Goal: Information Seeking & Learning: Learn about a topic

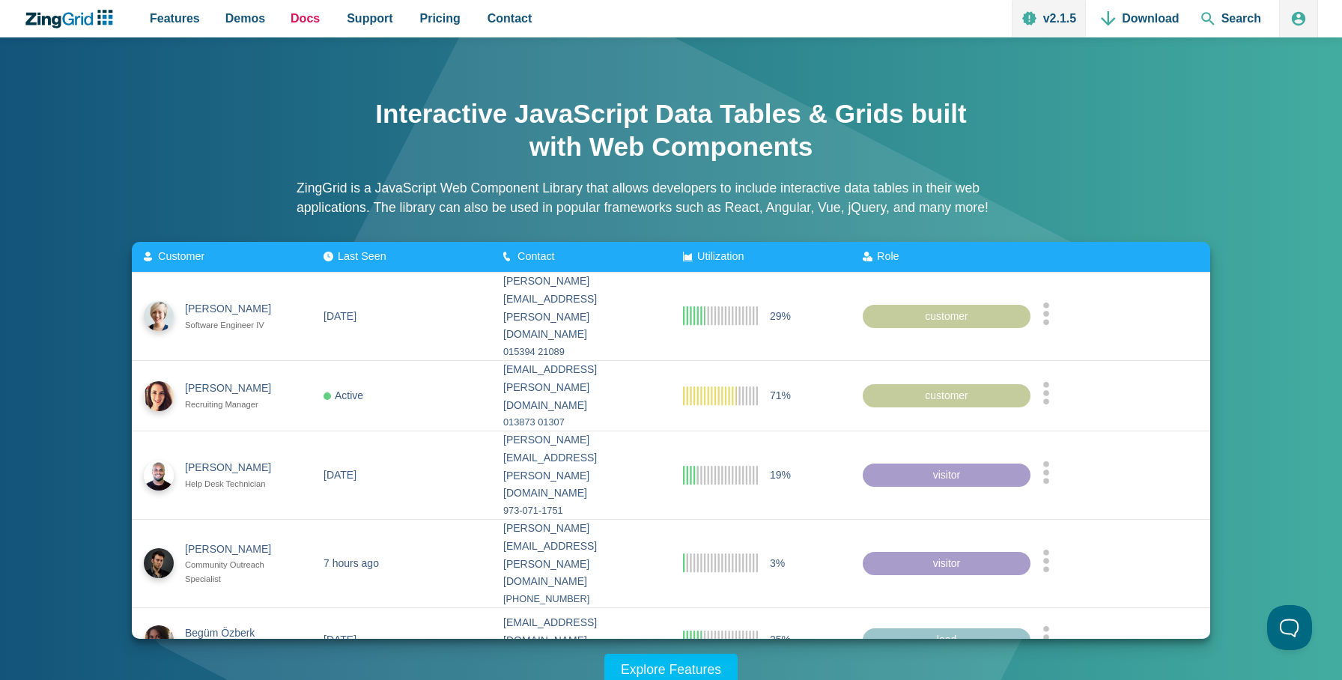
click at [303, 19] on span "Docs" at bounding box center [305, 18] width 29 height 20
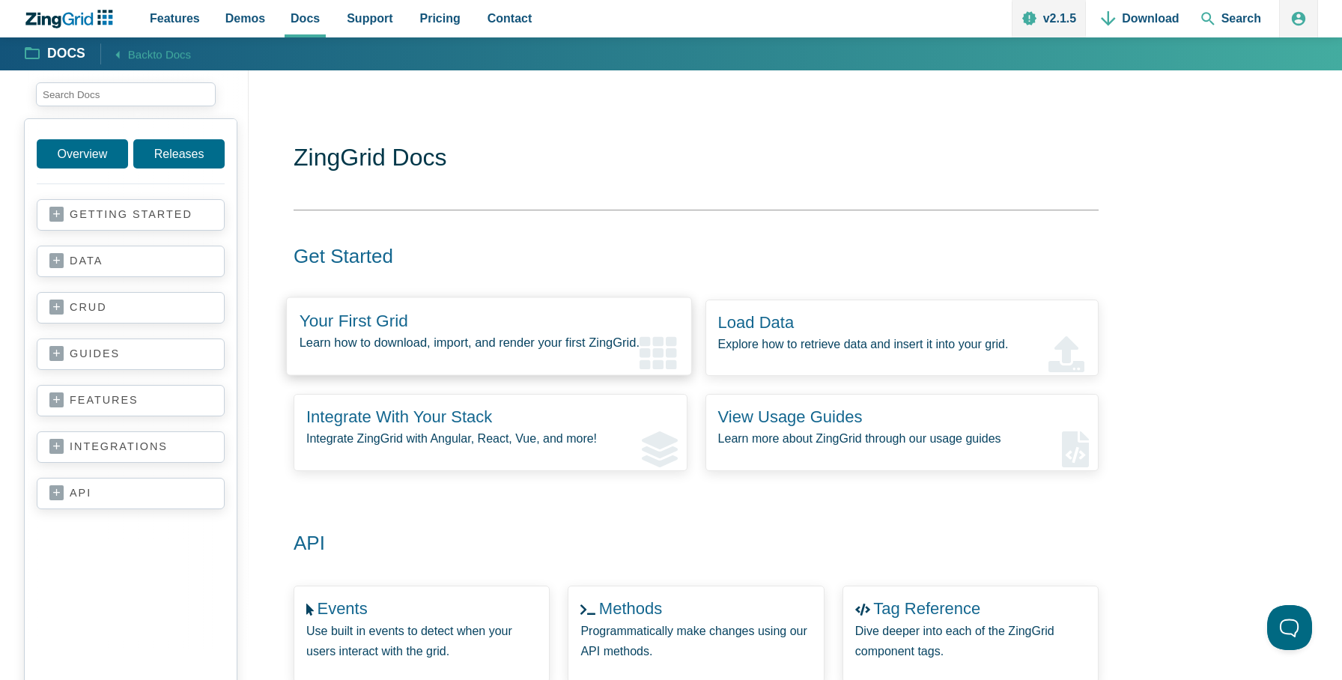
click at [449, 327] on zing-intro-link-card "Your First Grid Learn how to download, import, and render your first ZingGrid." at bounding box center [488, 336] width 405 height 79
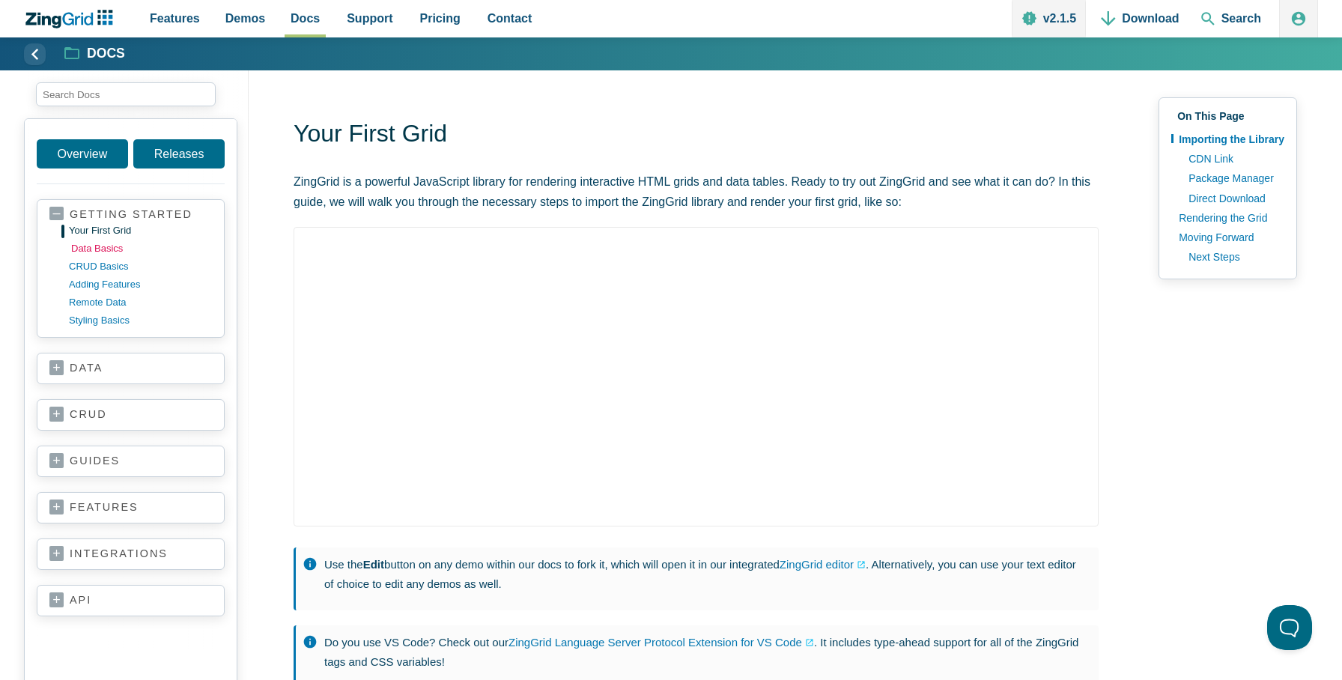
click at [109, 248] on link "data basics" at bounding box center [142, 249] width 143 height 18
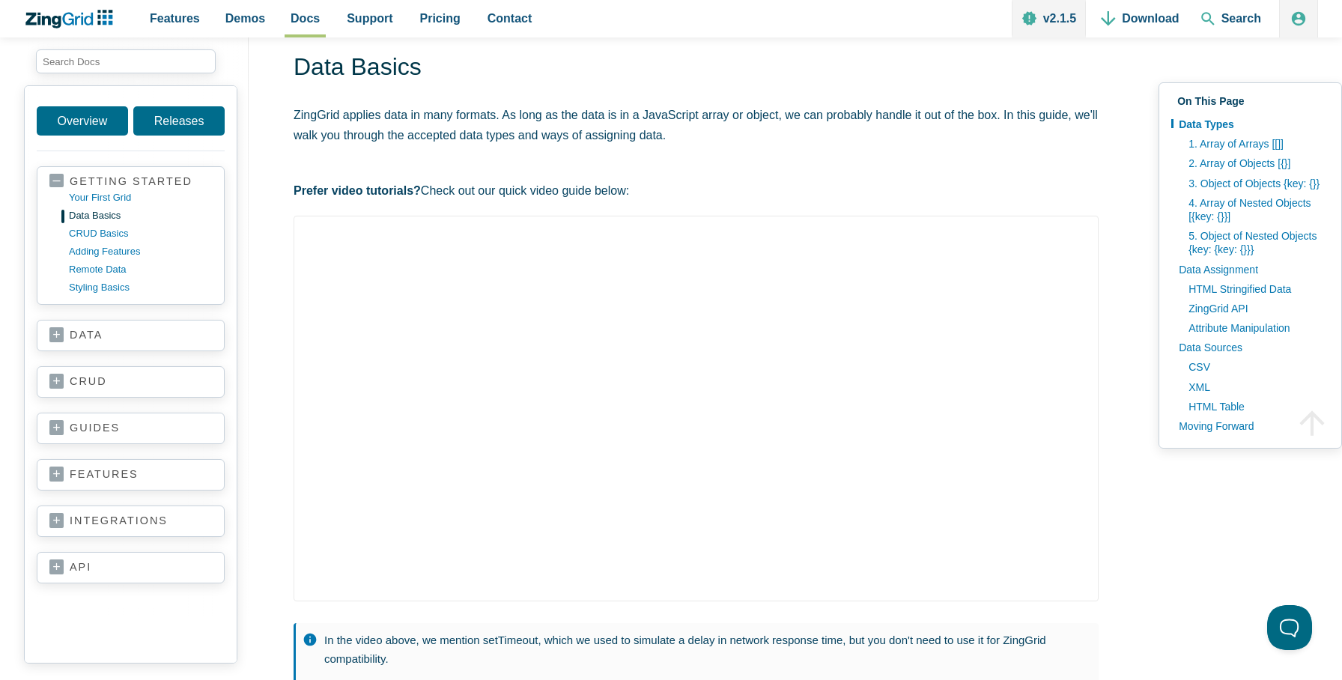
scroll to position [73, 0]
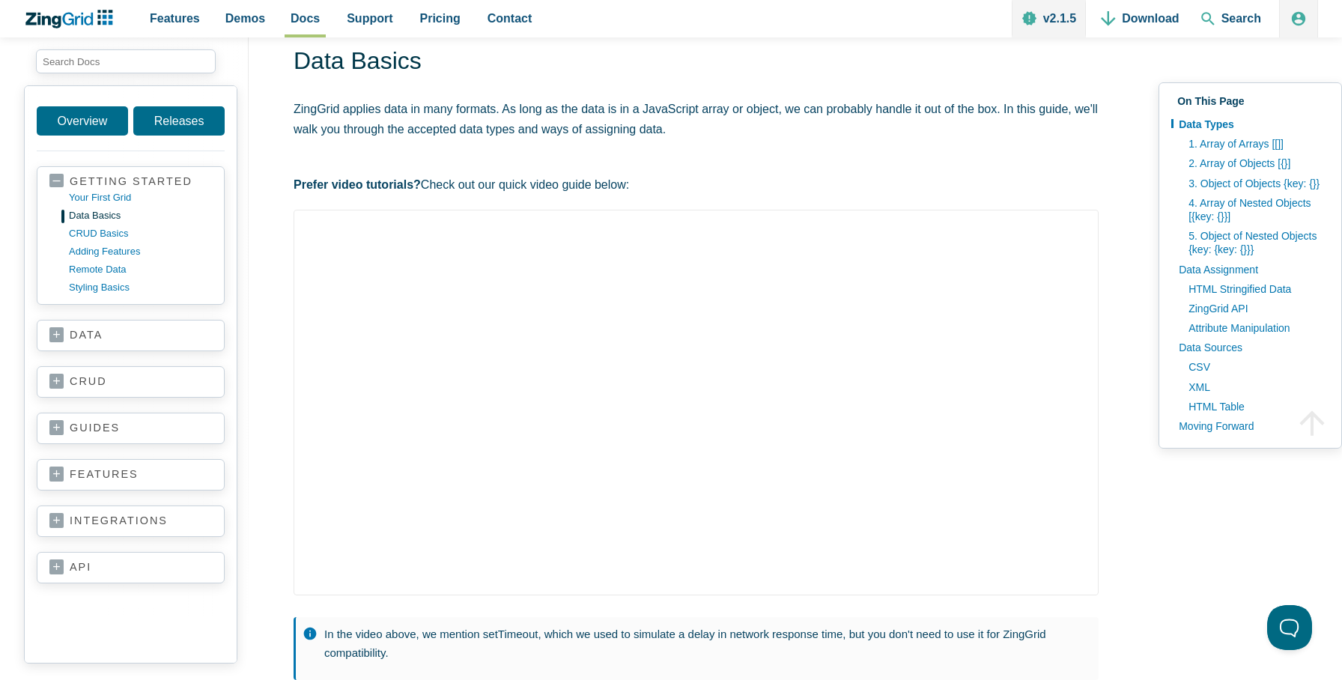
click at [93, 339] on link "data" at bounding box center [130, 335] width 163 height 15
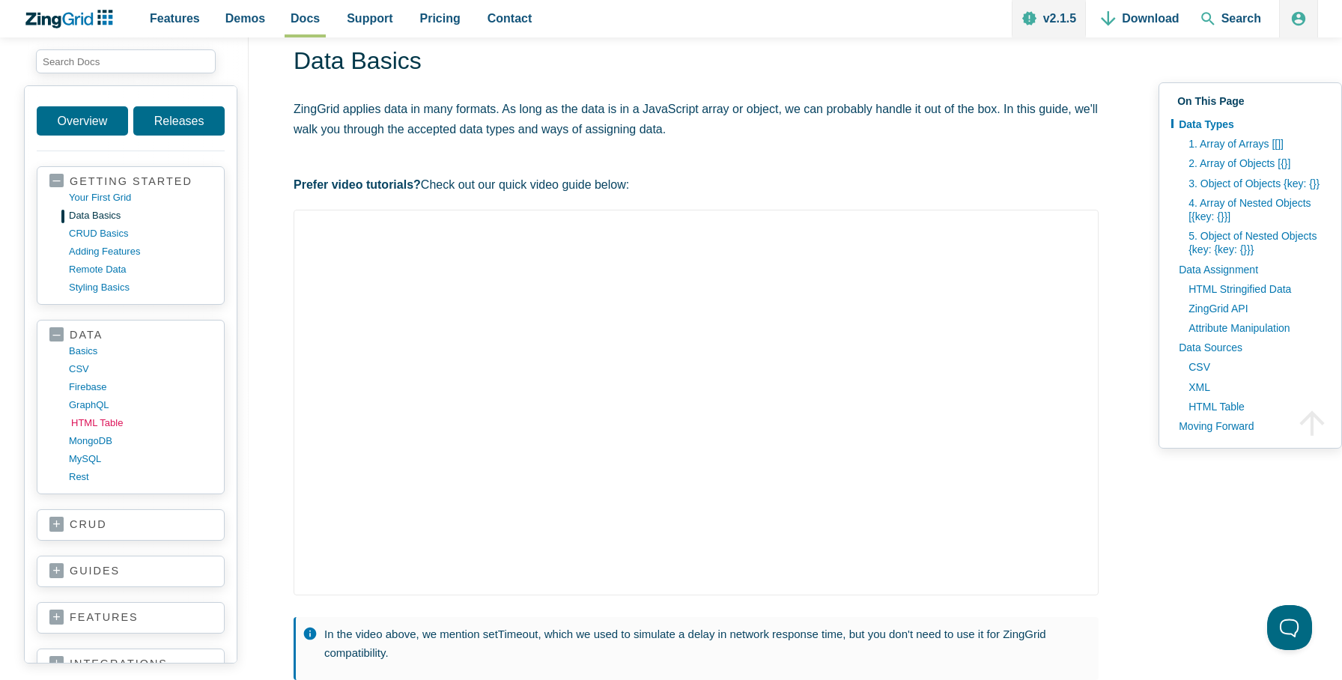
click at [102, 425] on link "HTML table" at bounding box center [142, 423] width 143 height 18
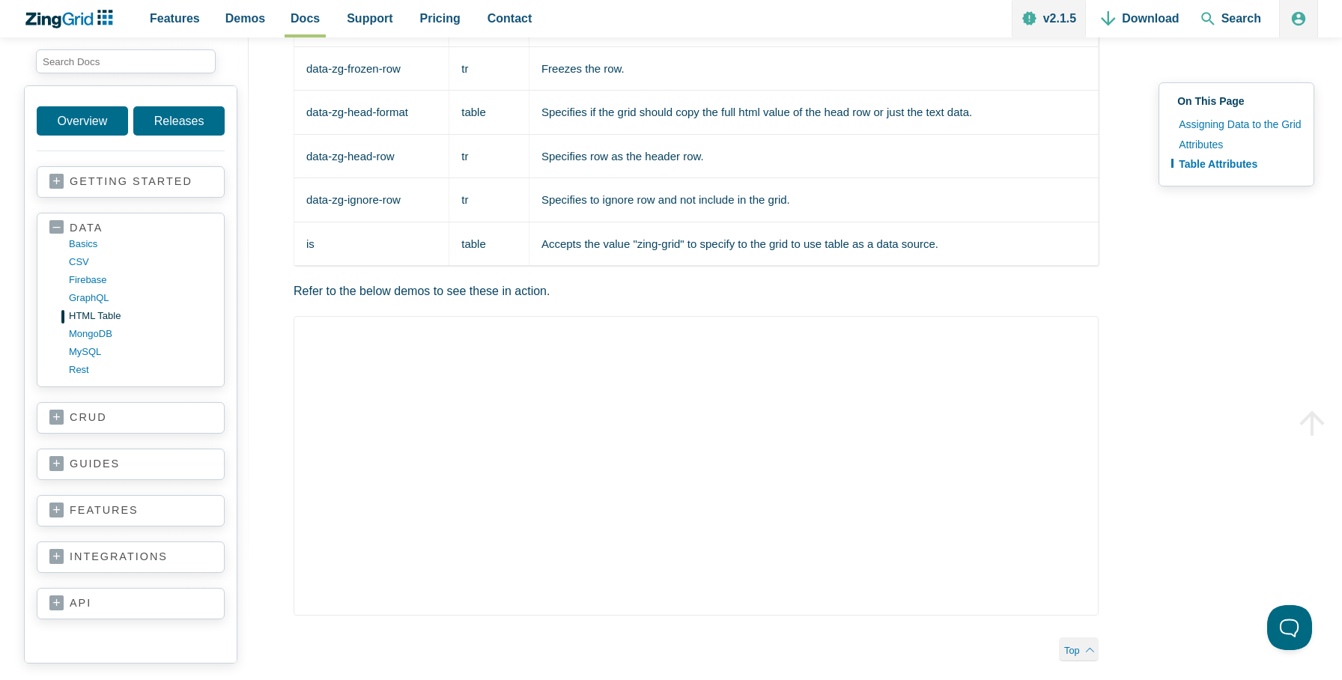
scroll to position [2534, 0]
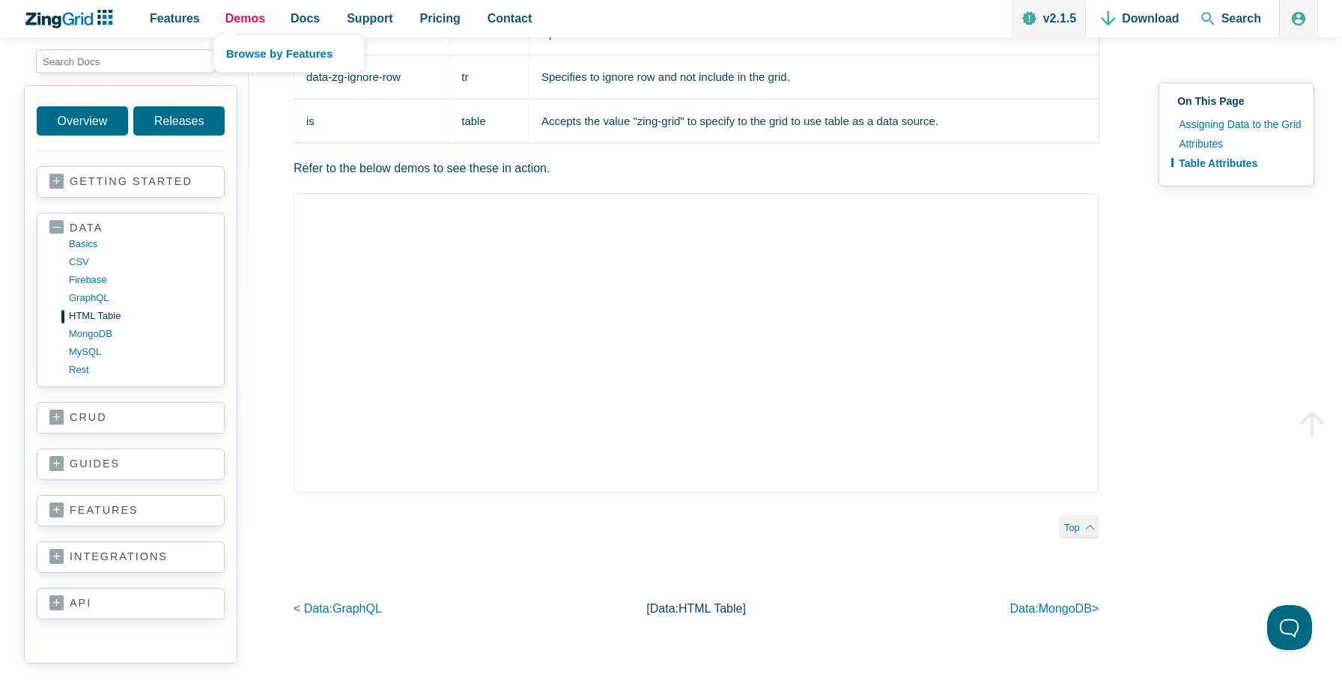
click at [243, 16] on span "Demos" at bounding box center [245, 18] width 40 height 20
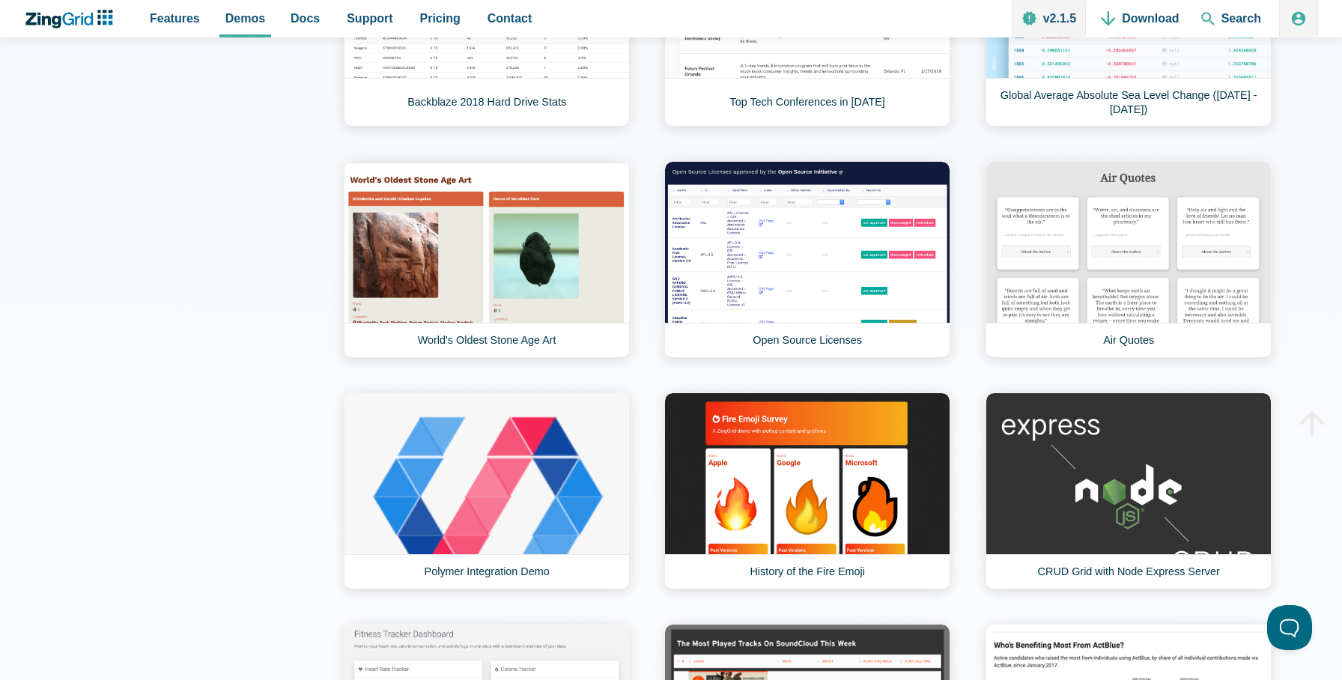
scroll to position [1086, 0]
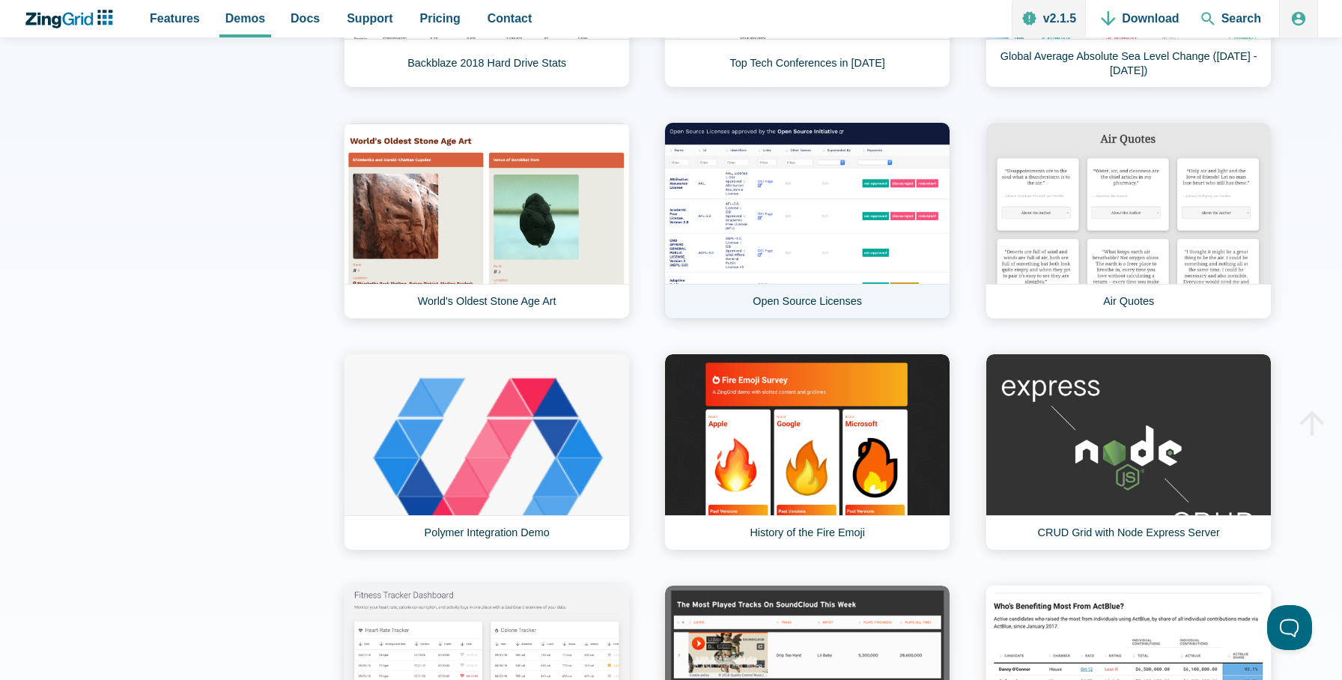
click at [804, 220] on link "Open Source Licenses" at bounding box center [807, 220] width 286 height 197
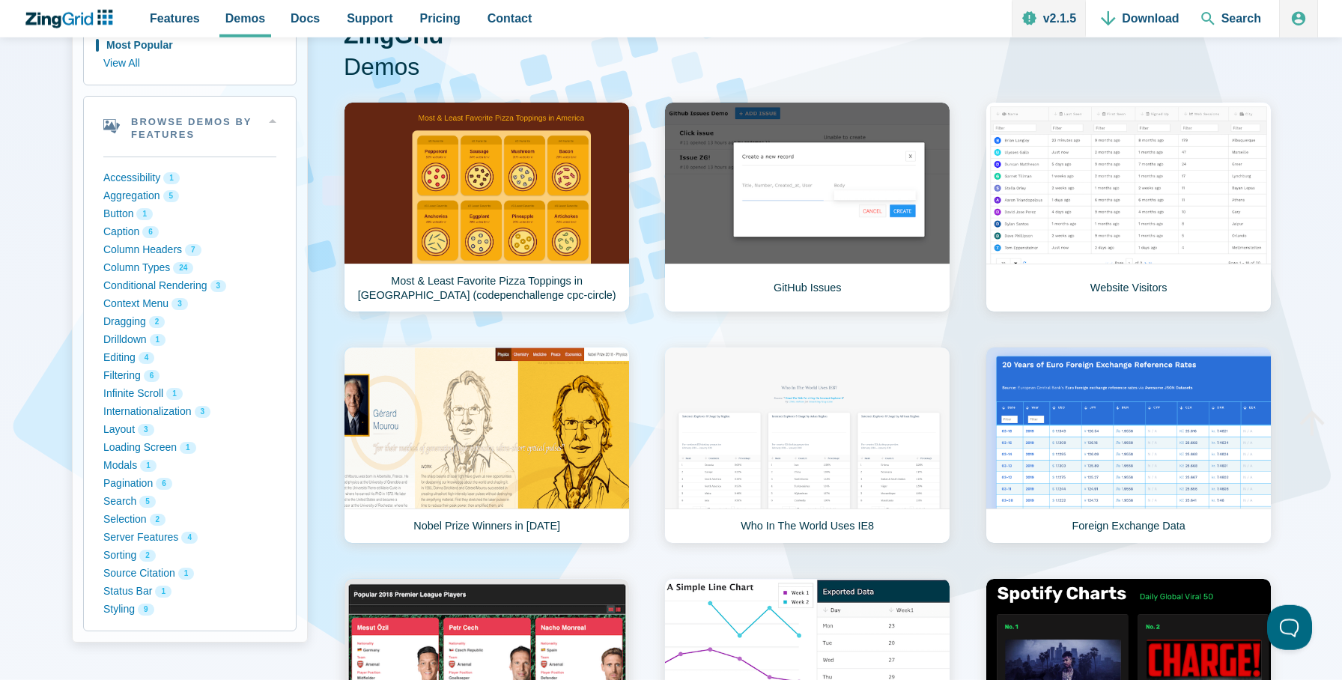
scroll to position [155, 0]
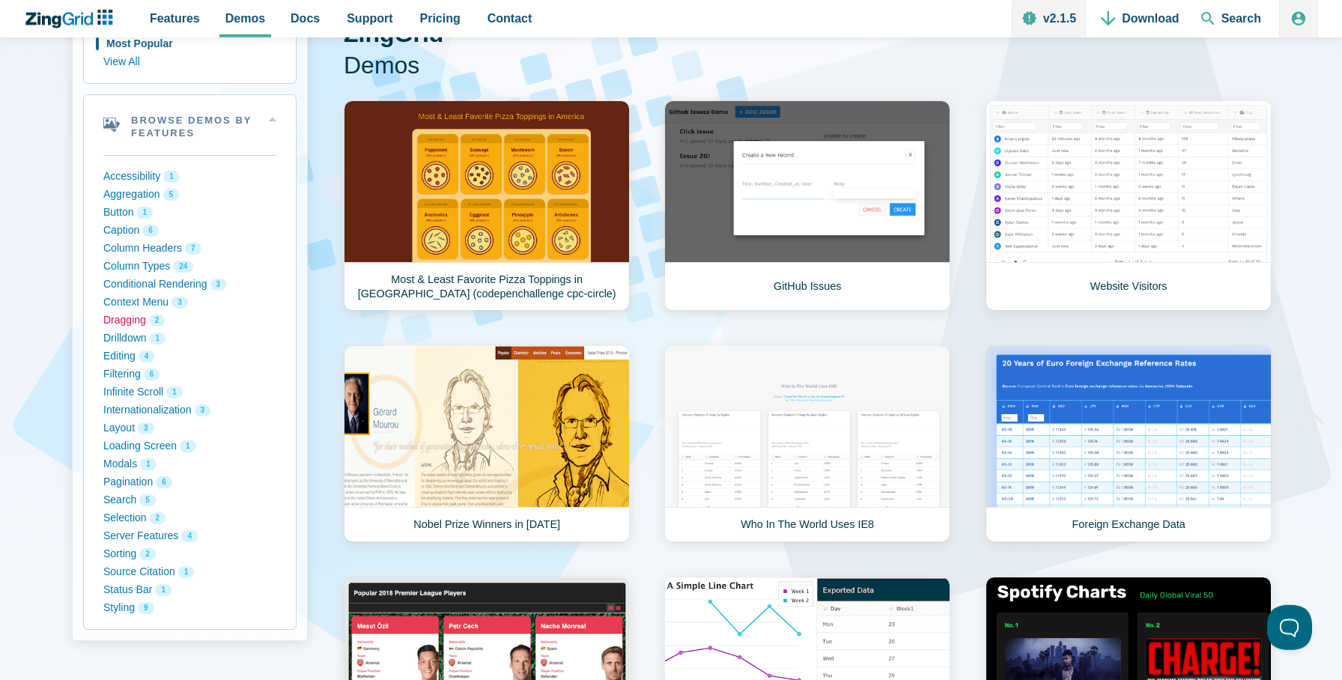
click at [124, 321] on button "Dragging 2" at bounding box center [189, 321] width 173 height 18
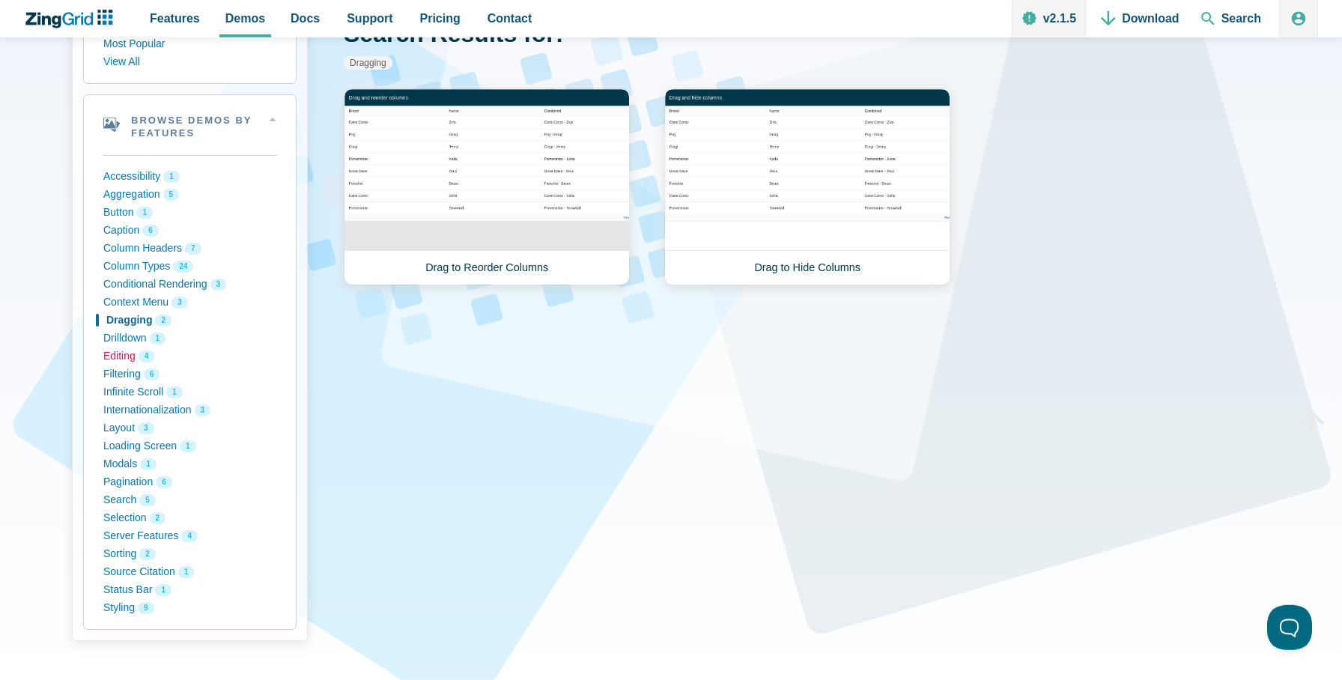
click at [115, 351] on button "Editing 4" at bounding box center [189, 357] width 173 height 18
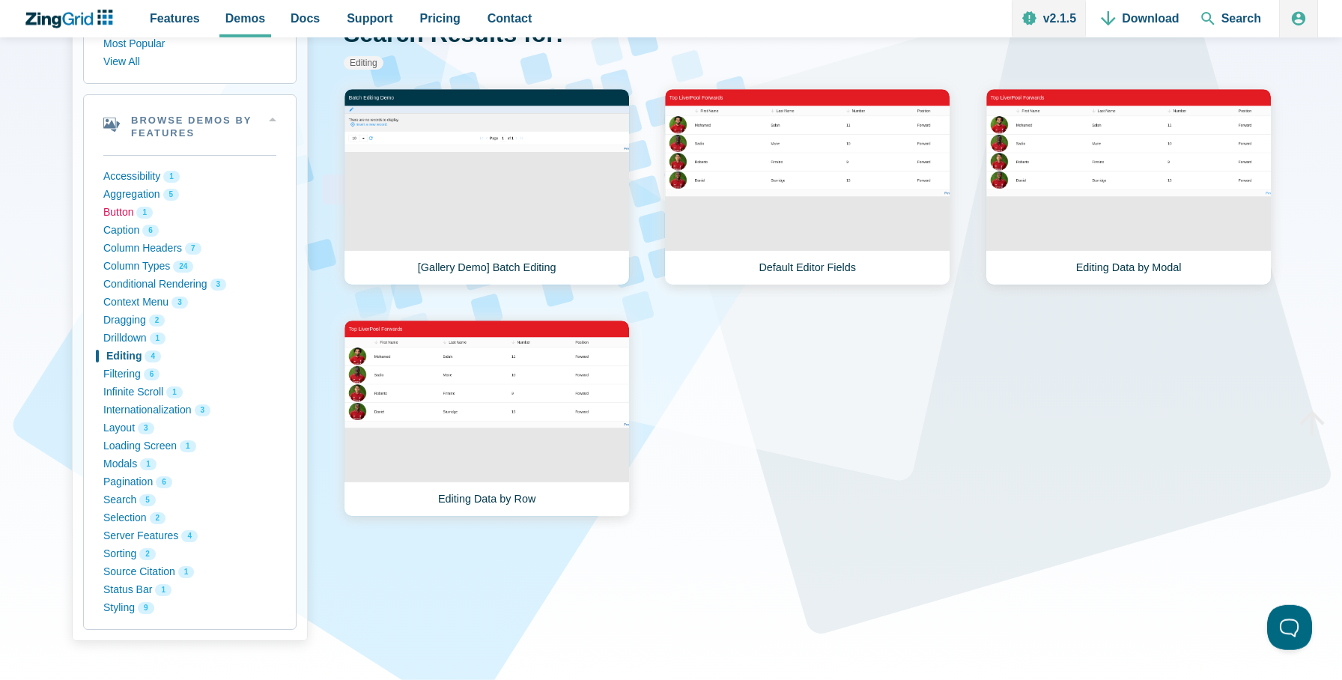
click at [113, 214] on button "Button 1" at bounding box center [189, 213] width 173 height 18
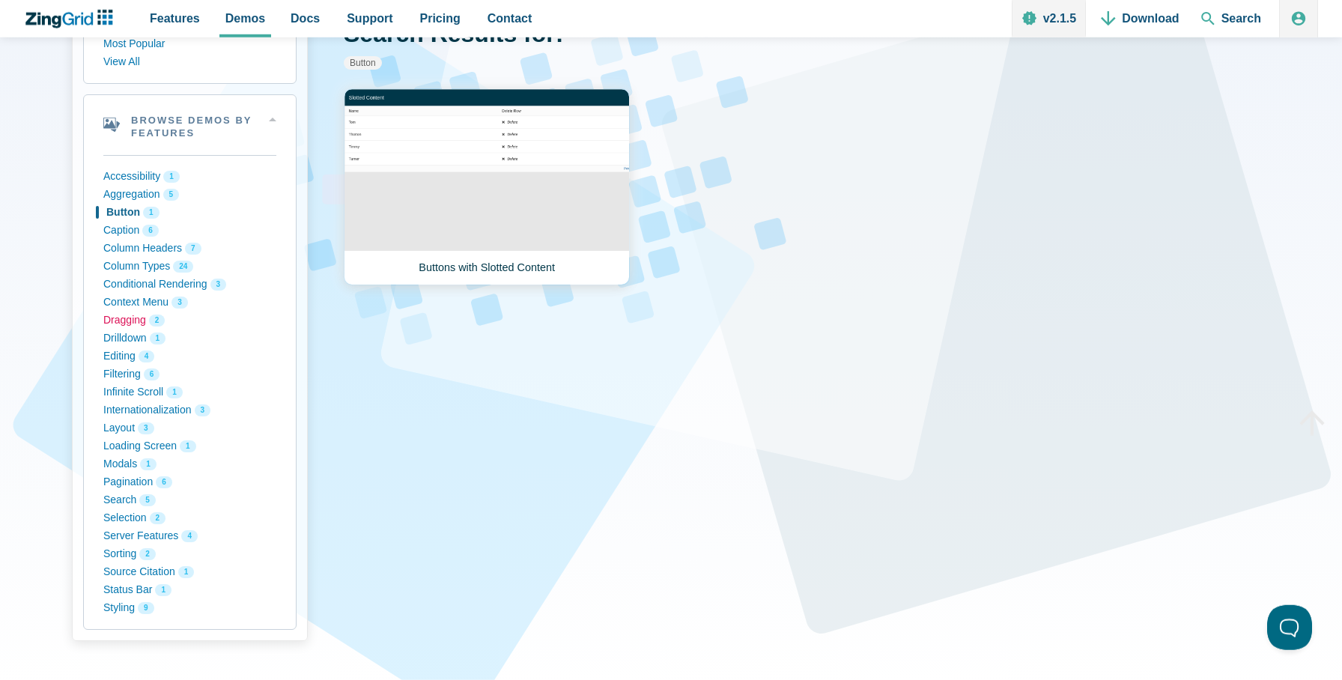
click at [129, 325] on button "Dragging 2" at bounding box center [189, 321] width 173 height 18
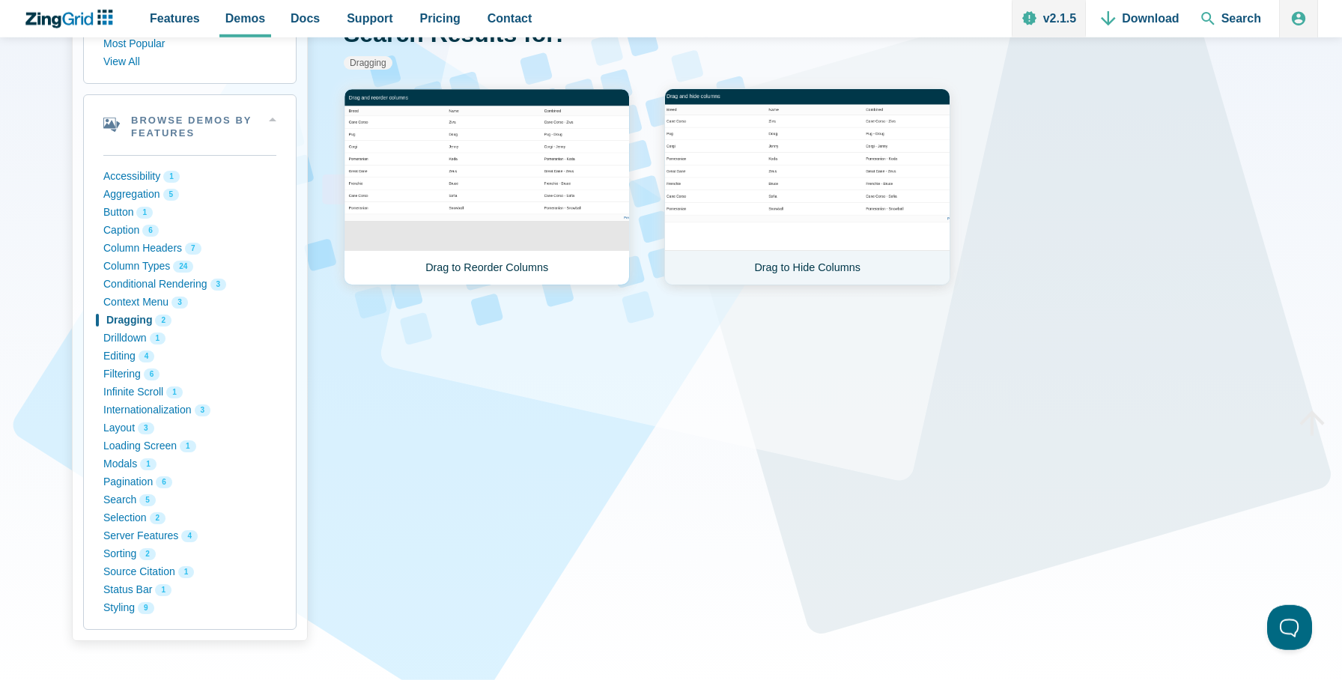
click at [876, 191] on link "Drag to Hide Columns" at bounding box center [807, 186] width 286 height 197
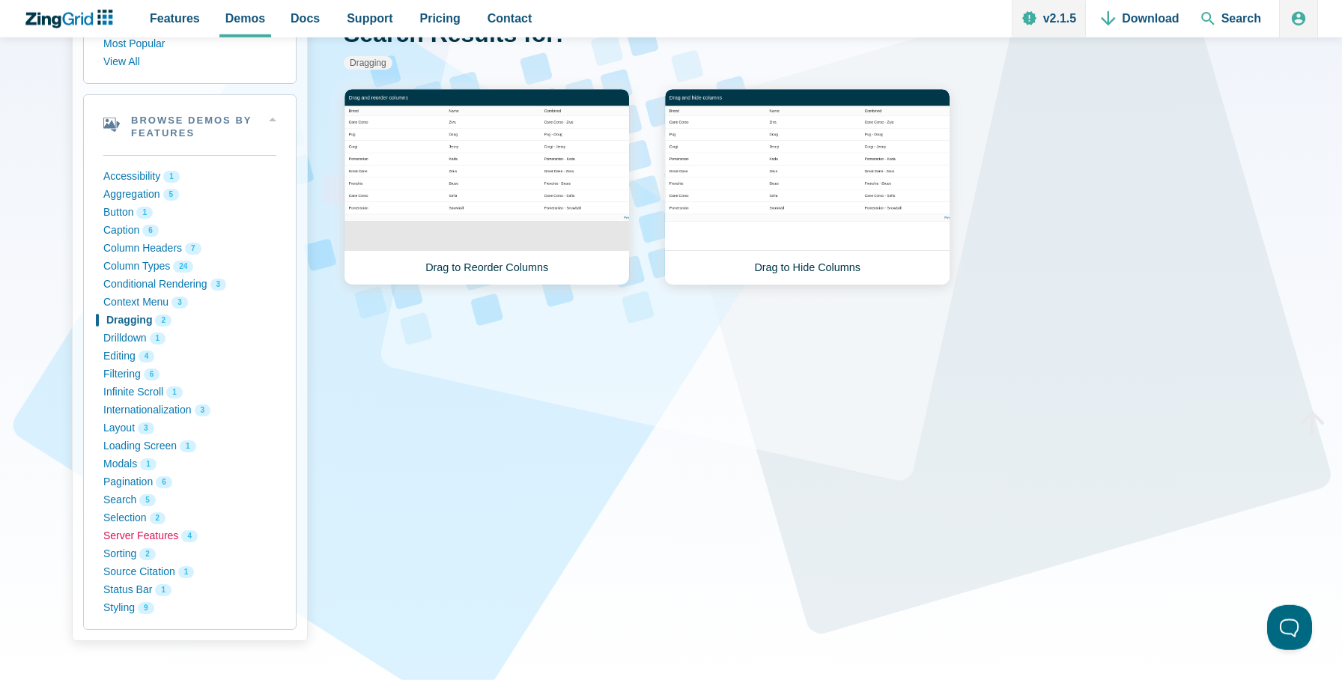
click at [135, 542] on button "Server Features 4" at bounding box center [189, 536] width 173 height 18
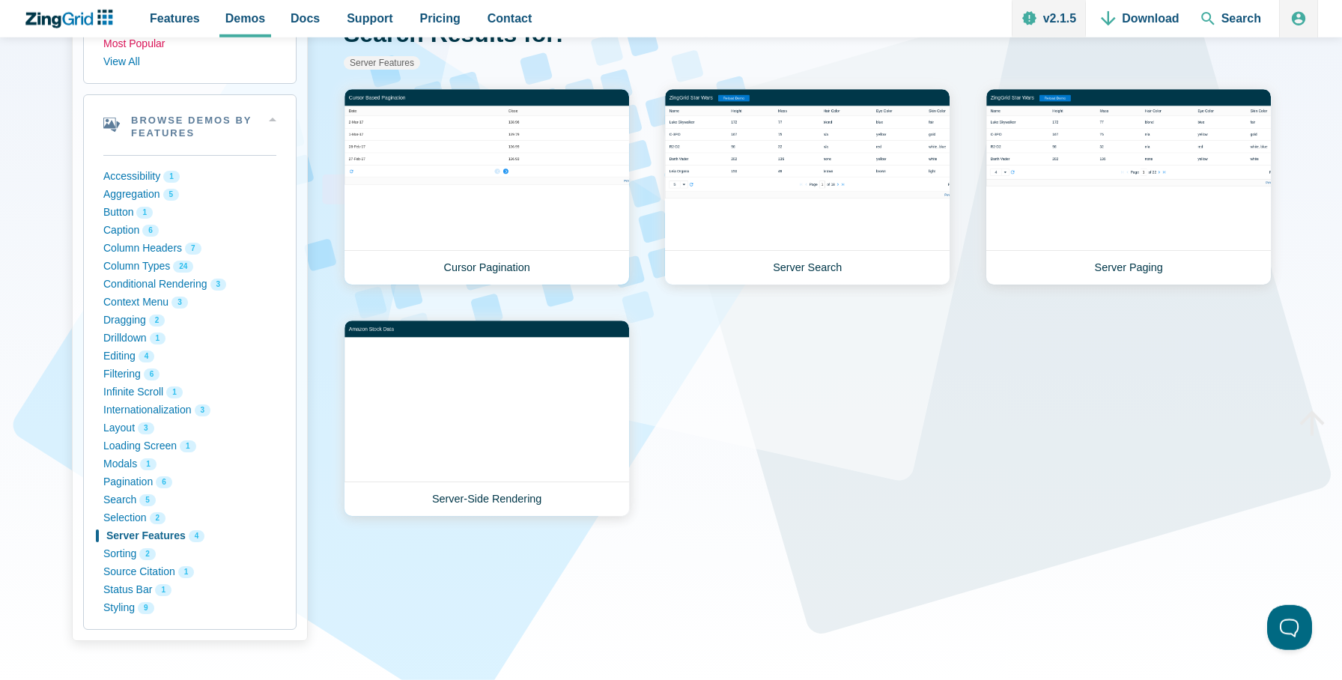
click at [118, 43] on button "Most Popular" at bounding box center [189, 44] width 173 height 18
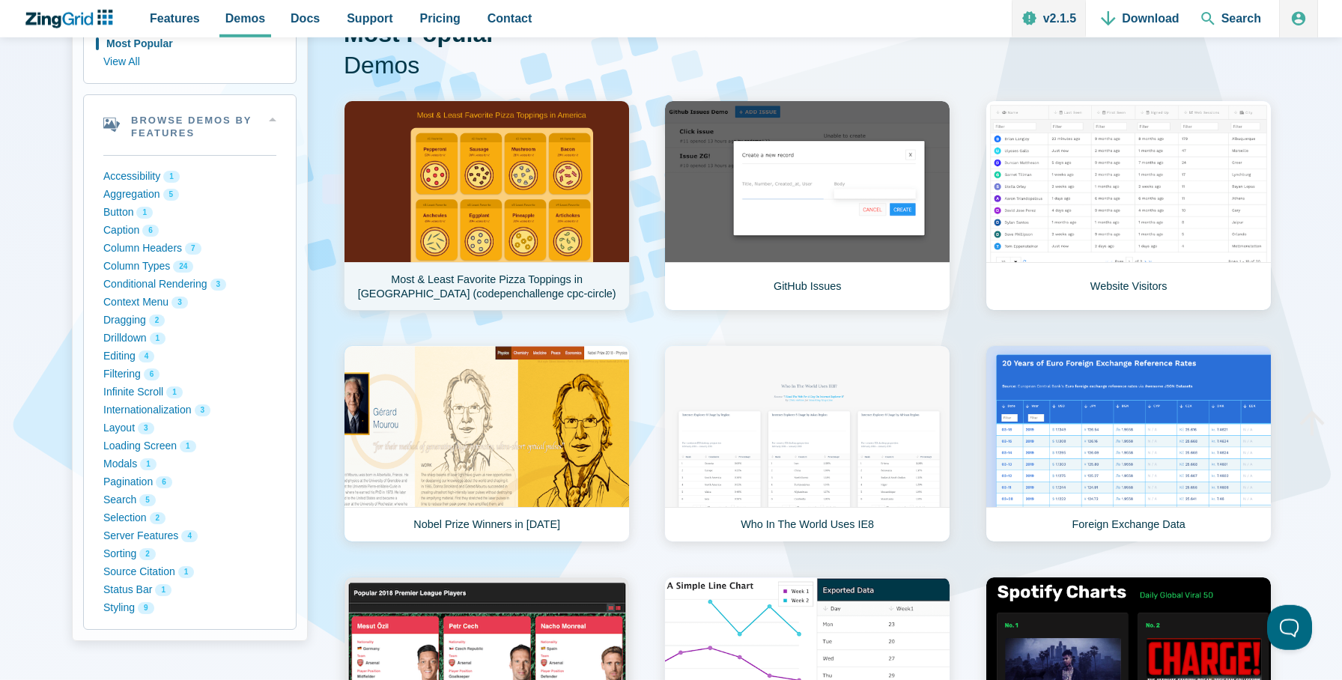
click at [501, 249] on link "Most & Least Favorite Pizza Toppings in America (codepenchallenge cpc-circle)" at bounding box center [487, 205] width 286 height 211
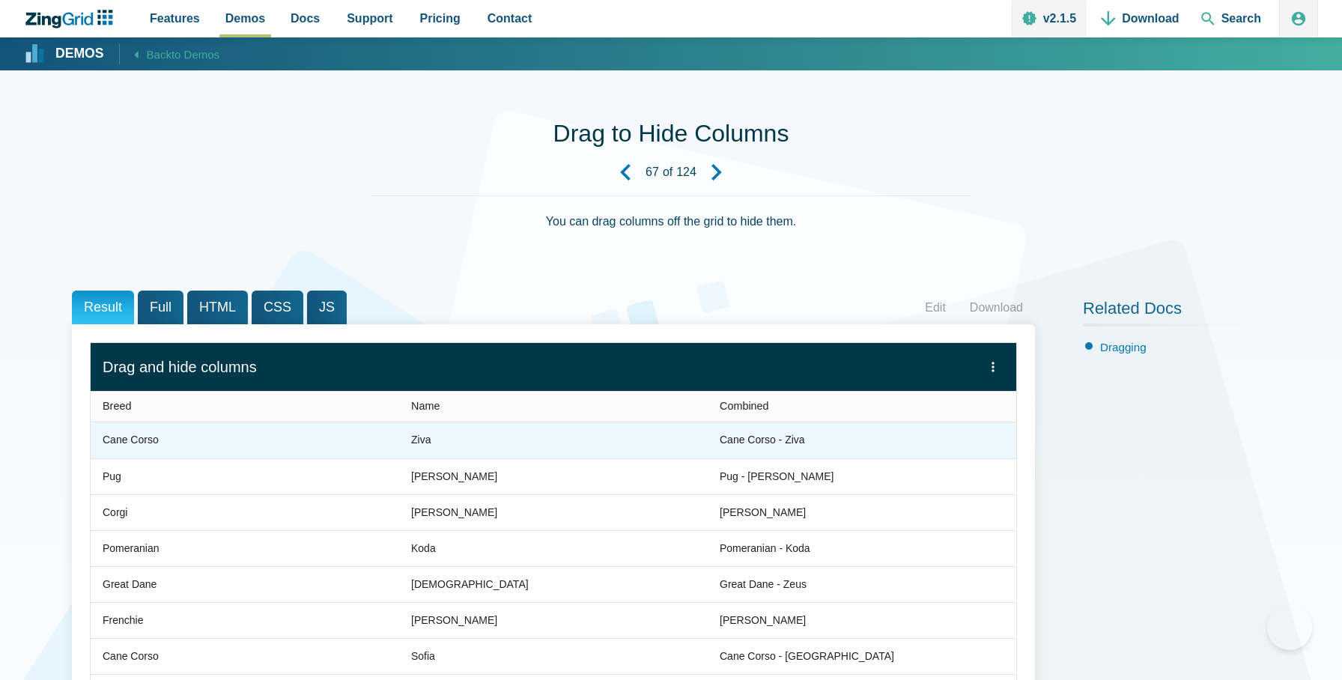
click at [430, 451] on zg-cell "Ziva" at bounding box center [553, 441] width 309 height 36
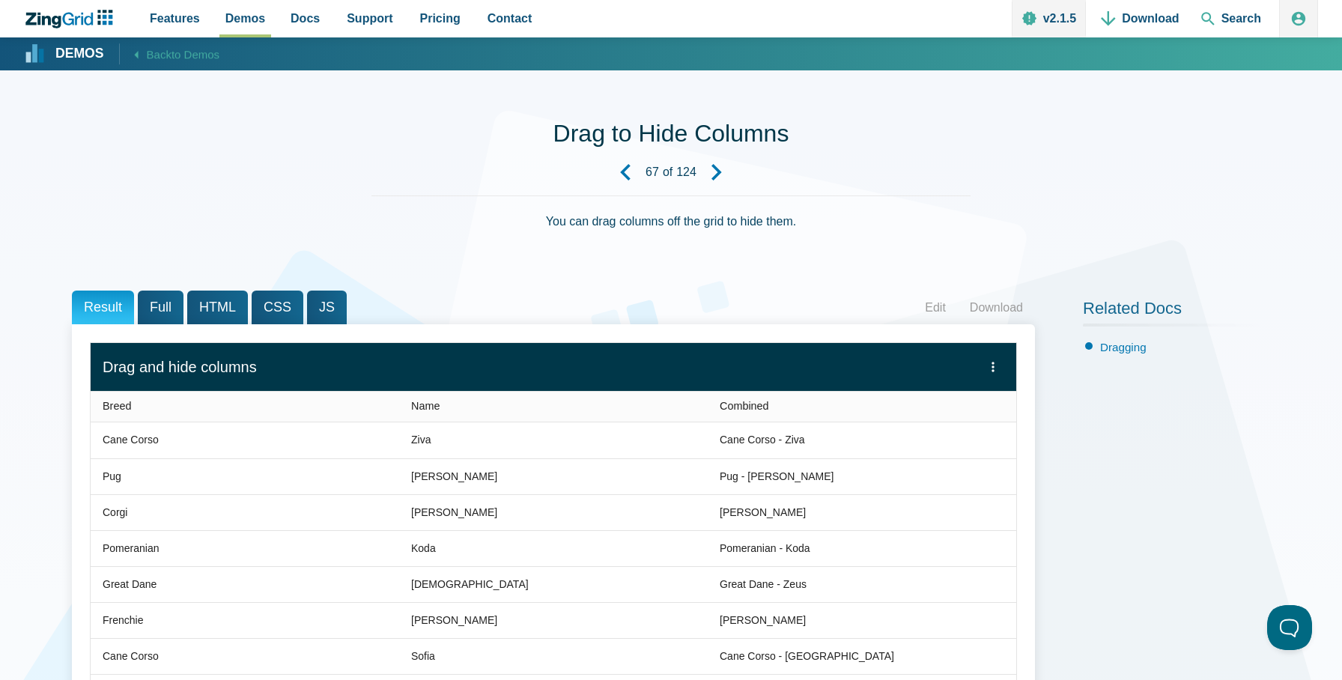
click at [142, 406] on div "Breed" at bounding box center [174, 407] width 142 height 12
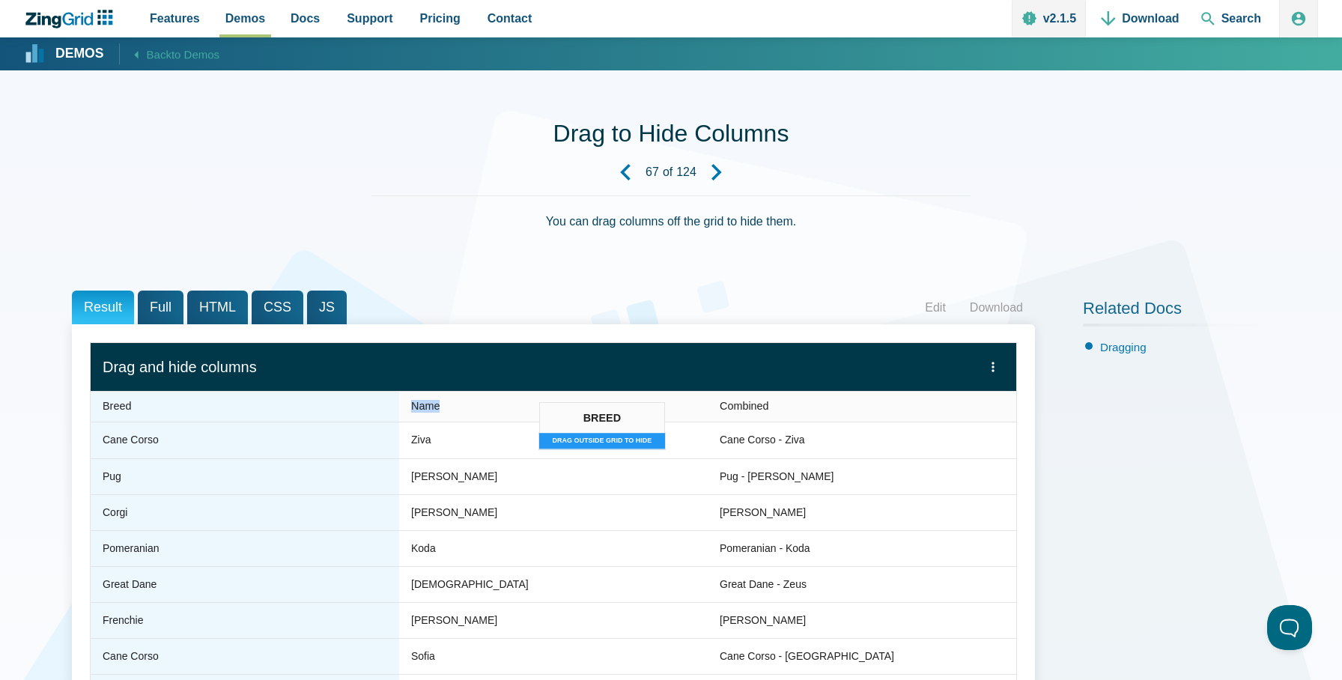
drag, startPoint x: 127, startPoint y: 408, endPoint x: 546, endPoint y: 409, distance: 419.5
click at [0, 0] on slot "Breed Name Combined" at bounding box center [0, 0] width 0 height 0
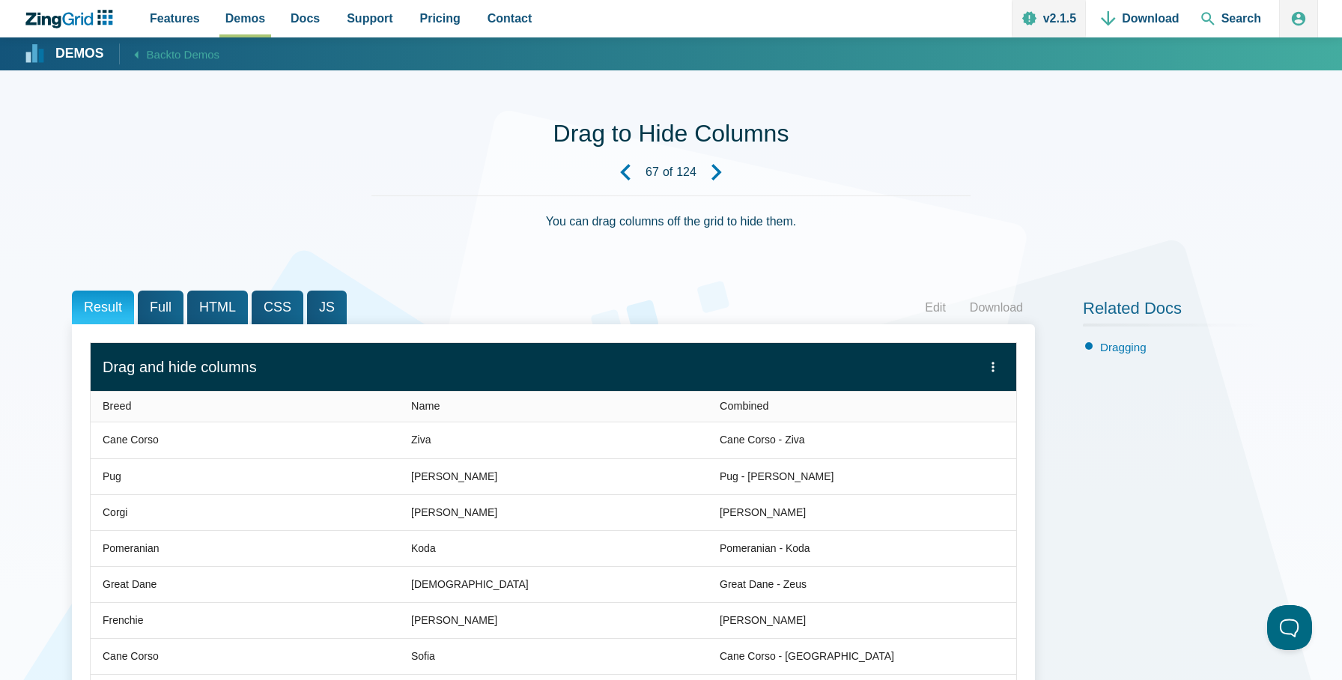
click at [546, 409] on div "Name" at bounding box center [482, 407] width 142 height 12
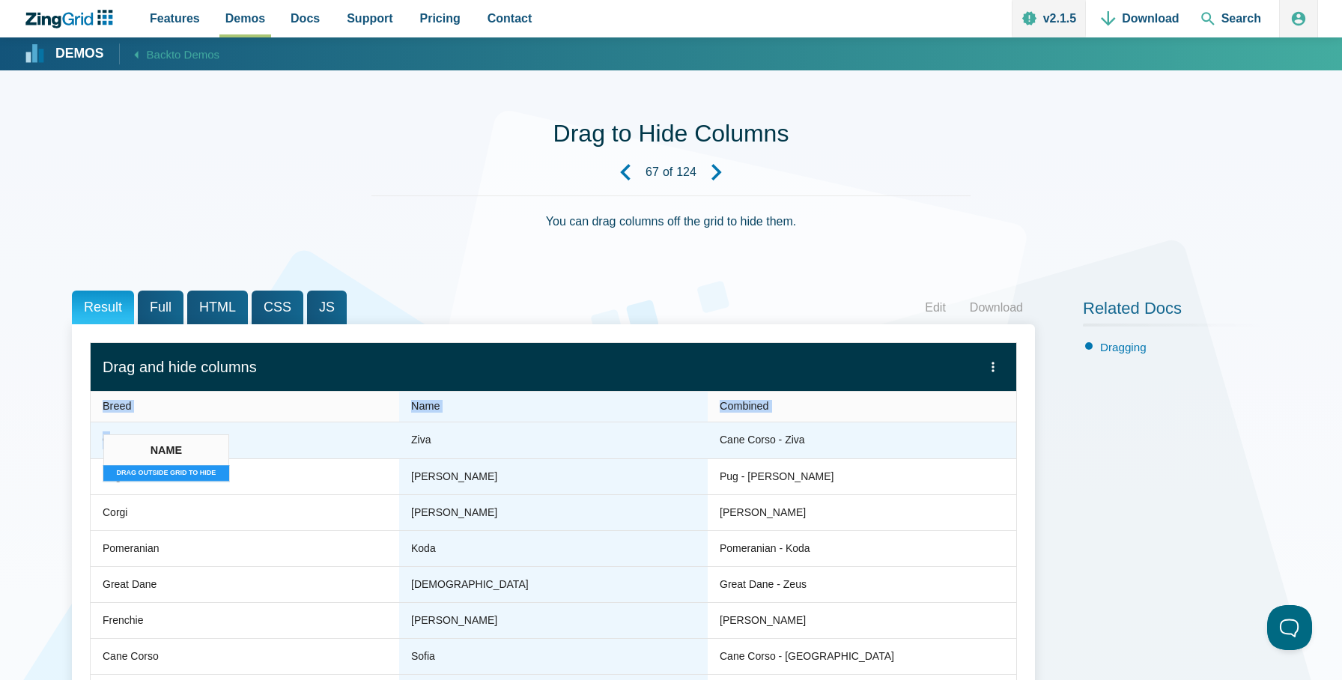
drag, startPoint x: 485, startPoint y: 407, endPoint x: 110, endPoint y: 441, distance: 376.1
click at [110, 441] on zg-table "Breed Name Combined Cane Corso Ziva Cane Corso - Ziva Pug Doug Pug - Doug Corgi…" at bounding box center [554, 550] width 926 height 319
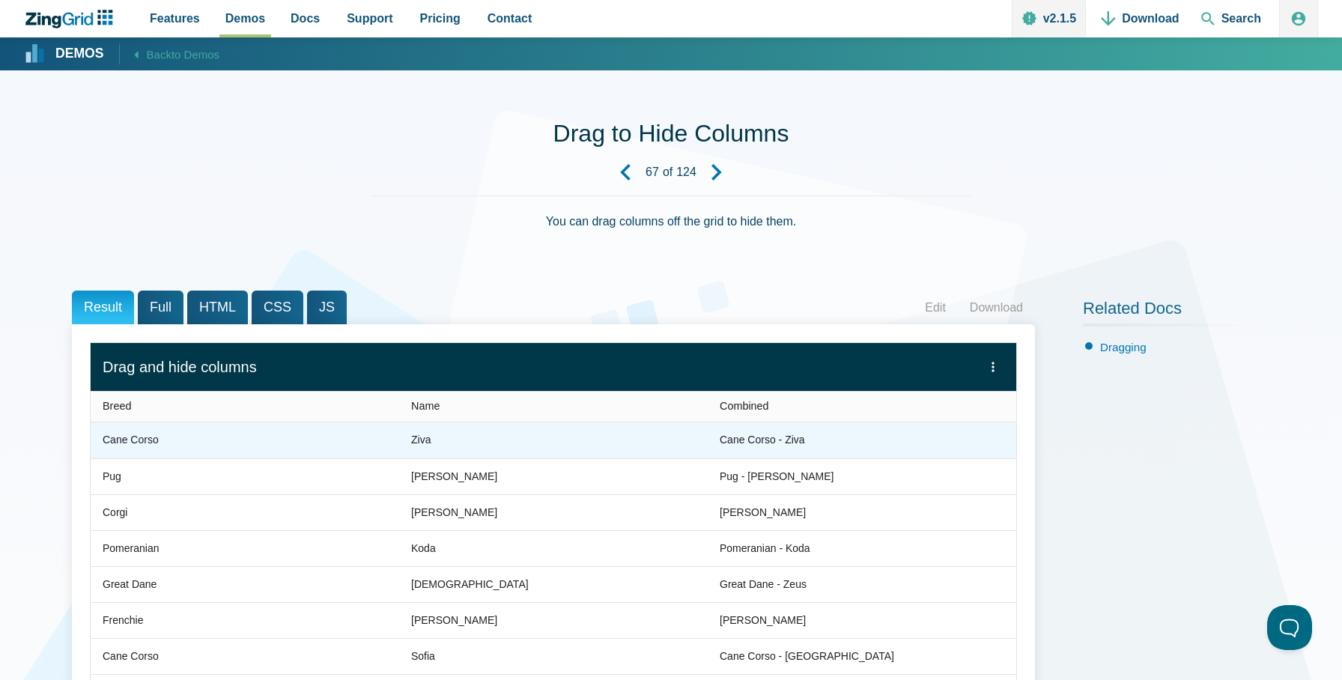
click at [255, 448] on zg-cell "Cane Corso" at bounding box center [245, 441] width 309 height 36
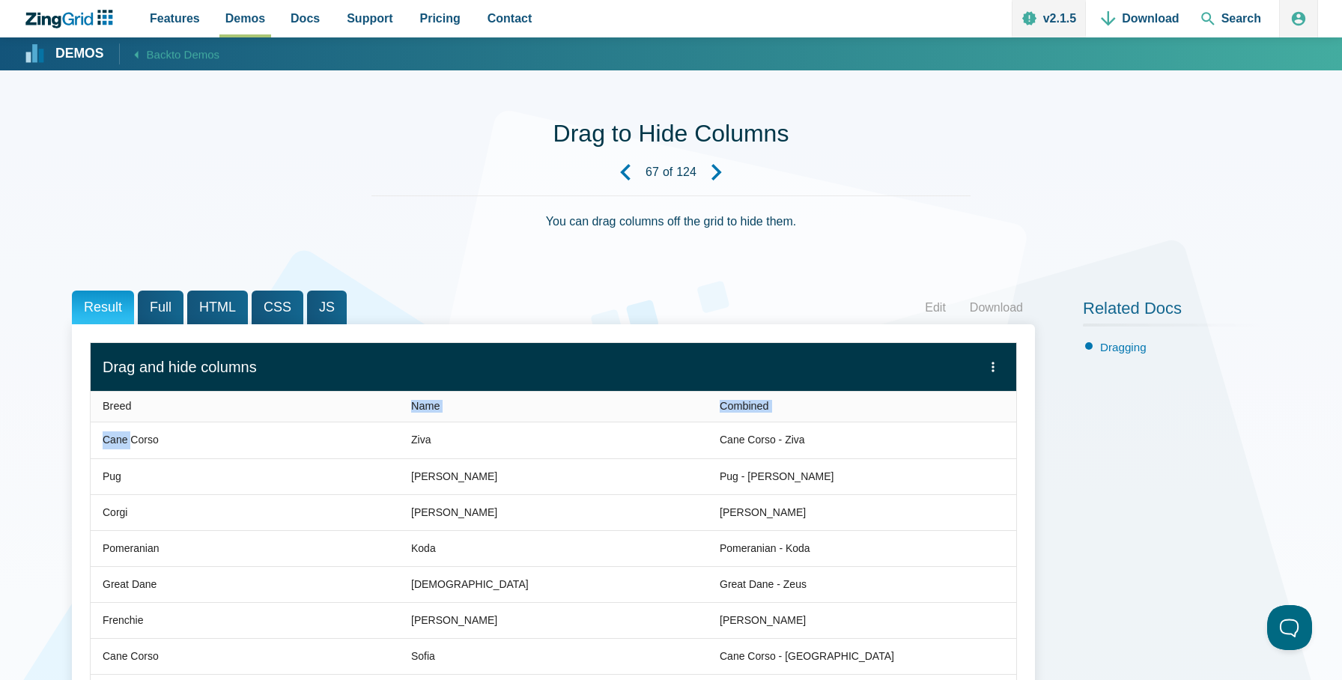
drag, startPoint x: 132, startPoint y: 441, endPoint x: 226, endPoint y: 421, distance: 96.5
click at [226, 421] on zg-table "Breed Name Combined Cane Corso Ziva Cane Corso - Ziva Pug Doug Pug - Doug Corgi…" at bounding box center [554, 550] width 926 height 319
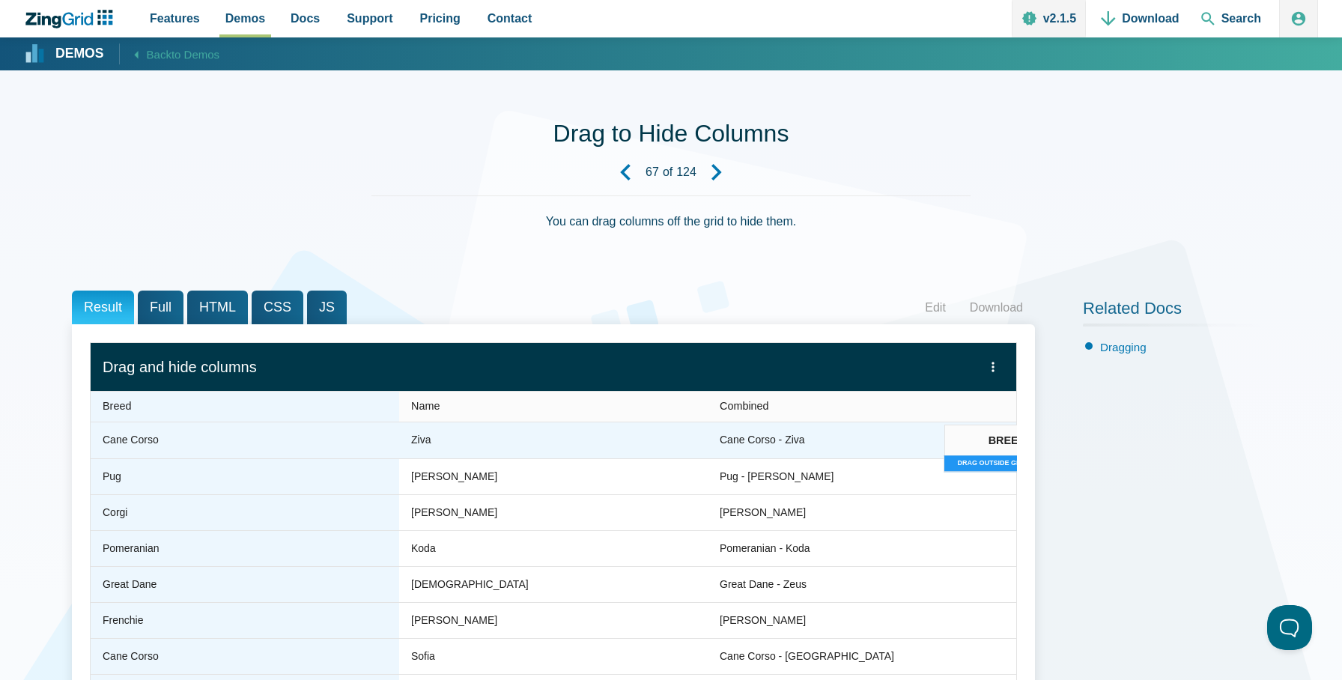
drag, startPoint x: 105, startPoint y: 403, endPoint x: 951, endPoint y: 431, distance: 847.0
click at [951, 431] on zg-table "Breed Name Combined Cane Corso Ziva Cane Corso - Ziva Pug Doug Pug - Doug Corgi…" at bounding box center [554, 550] width 926 height 319
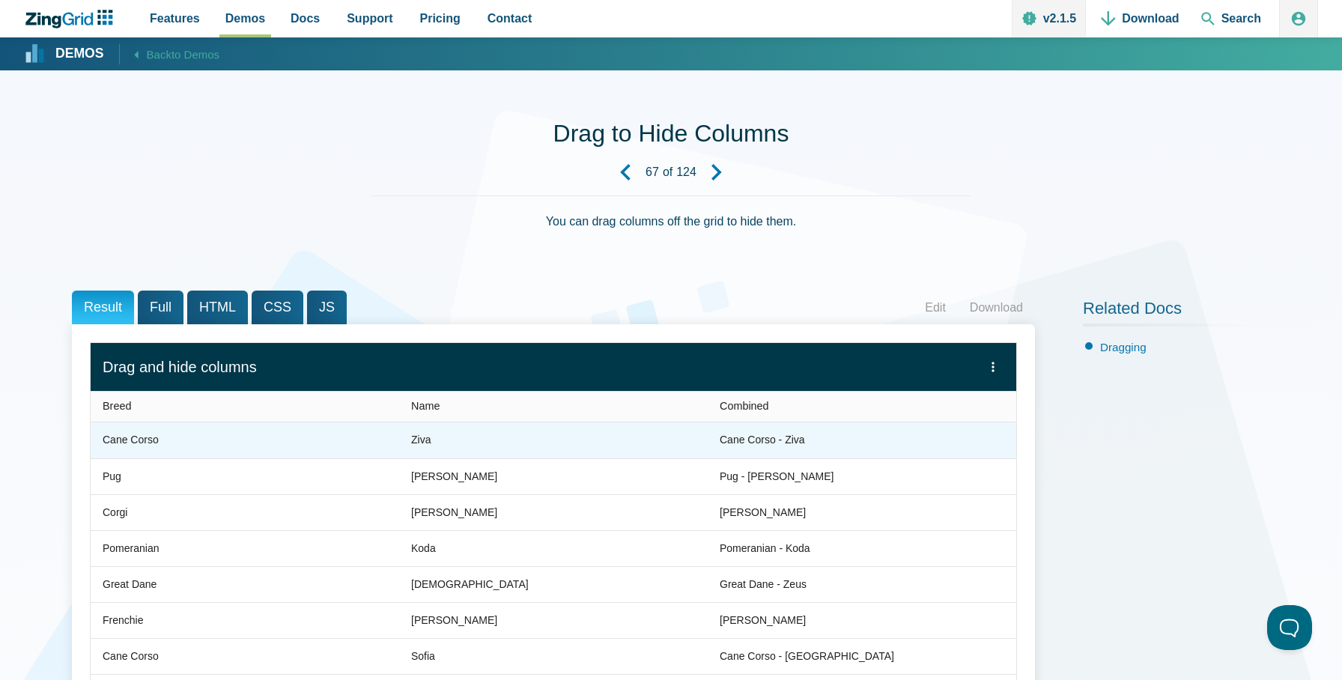
click at [904, 442] on div "Cane Corso - Ziva" at bounding box center [862, 440] width 285 height 18
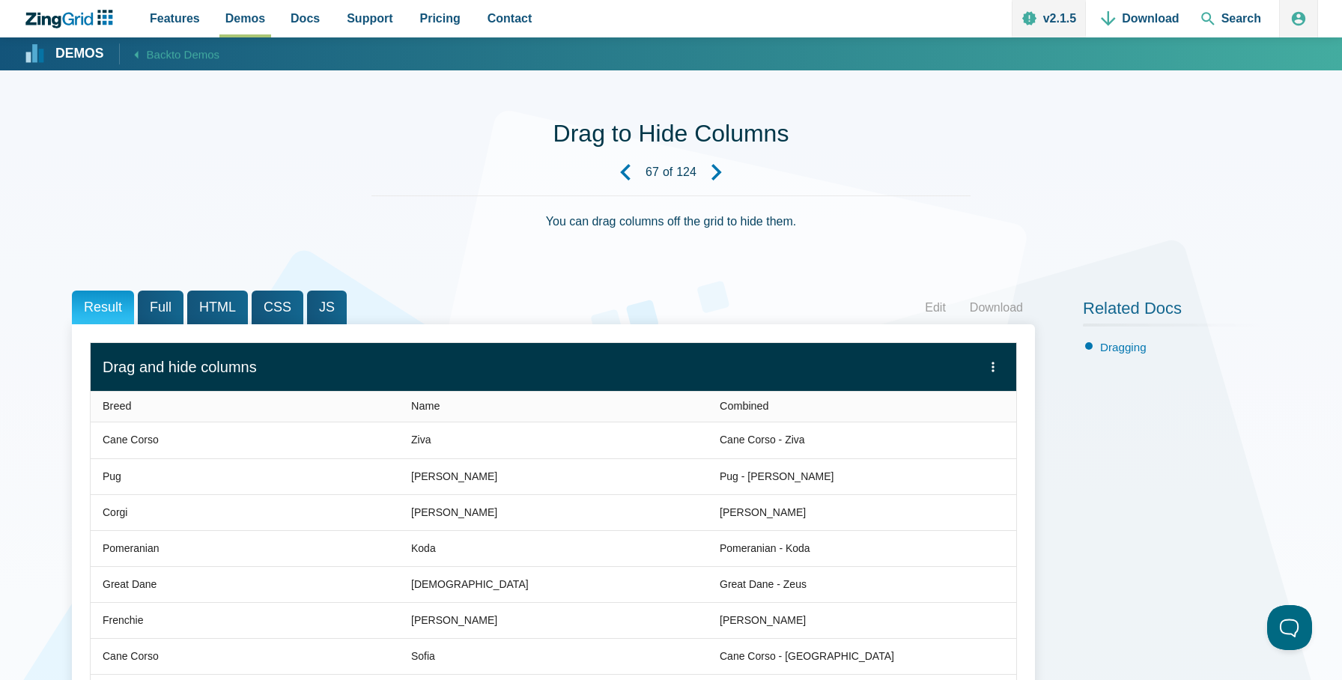
drag, startPoint x: 866, startPoint y: 445, endPoint x: 758, endPoint y: 422, distance: 110.3
click at [866, 399] on zg-table "Breed Name Combined Cane Corso Ziva Cane Corso - Ziva Pug Doug Pug - Doug Corgi…" at bounding box center [554, 550] width 926 height 319
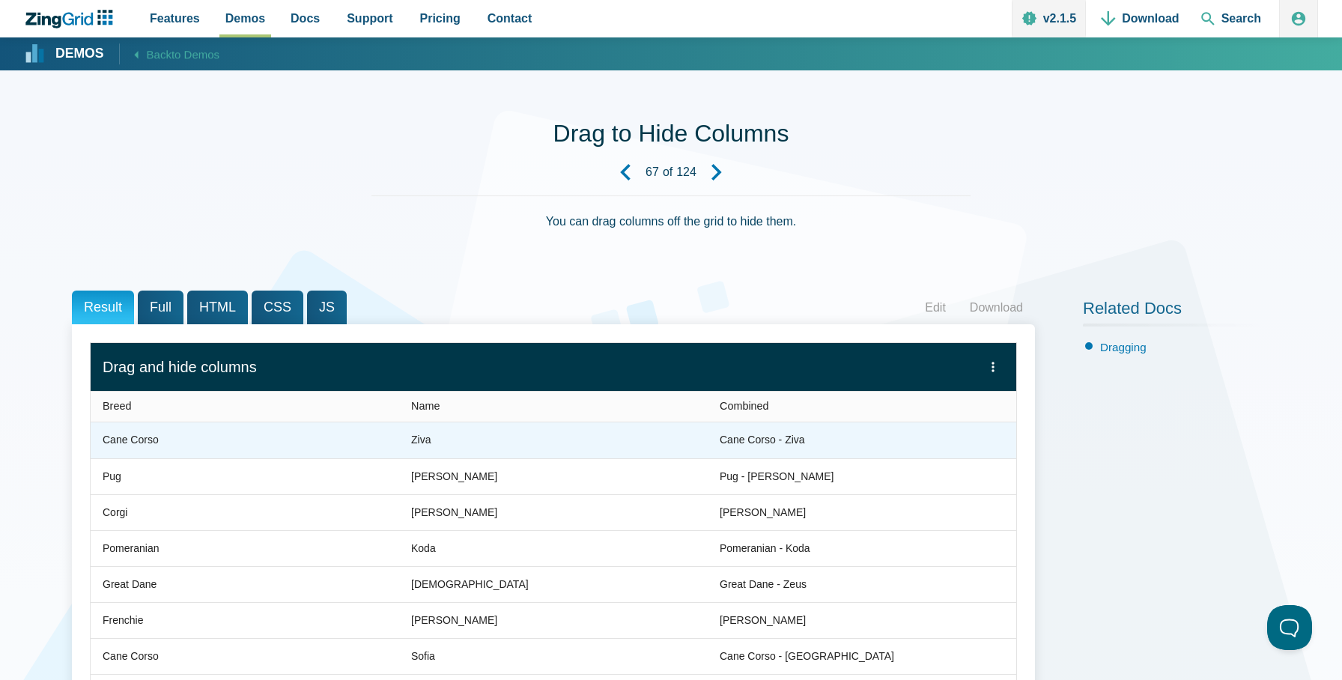
click at [236, 449] on zg-cell "Cane Corso" at bounding box center [245, 441] width 309 height 36
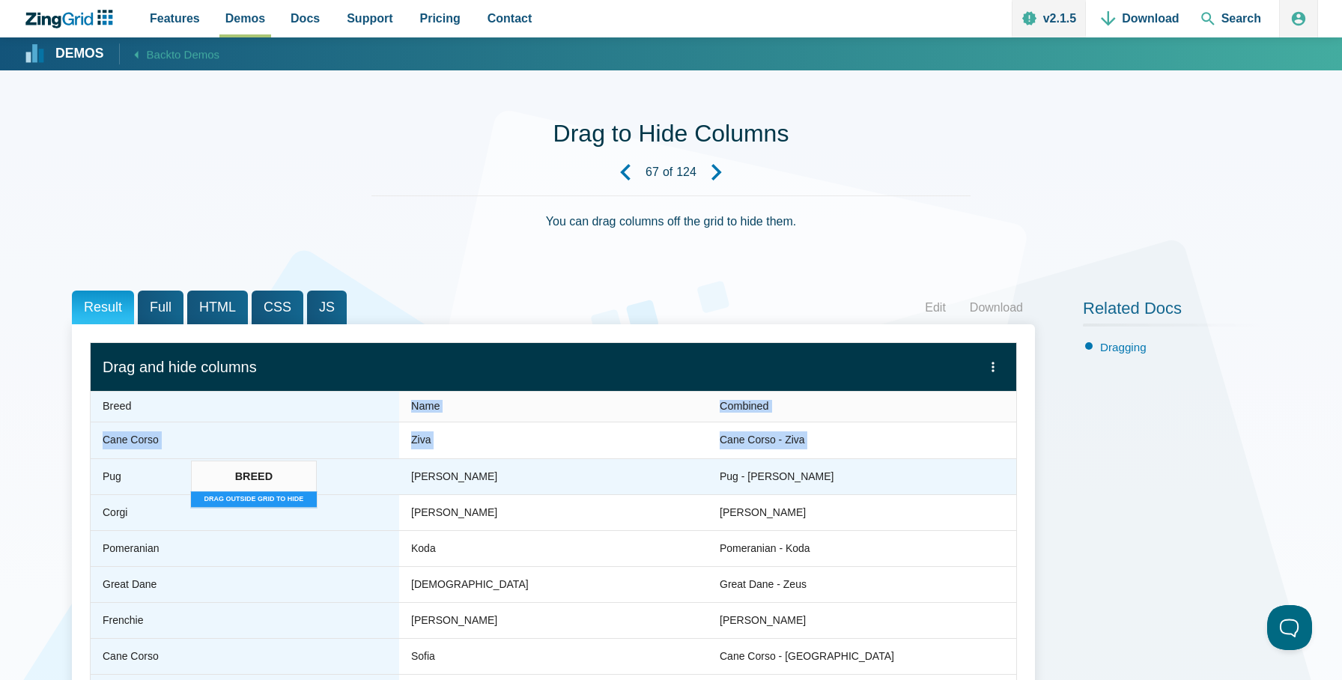
drag, startPoint x: 216, startPoint y: 403, endPoint x: 198, endPoint y: 467, distance: 66.9
click at [198, 467] on zg-table "Breed Name Combined Cane Corso Ziva Cane Corso - Ziva Pug Doug Pug - Doug Corgi…" at bounding box center [554, 550] width 926 height 319
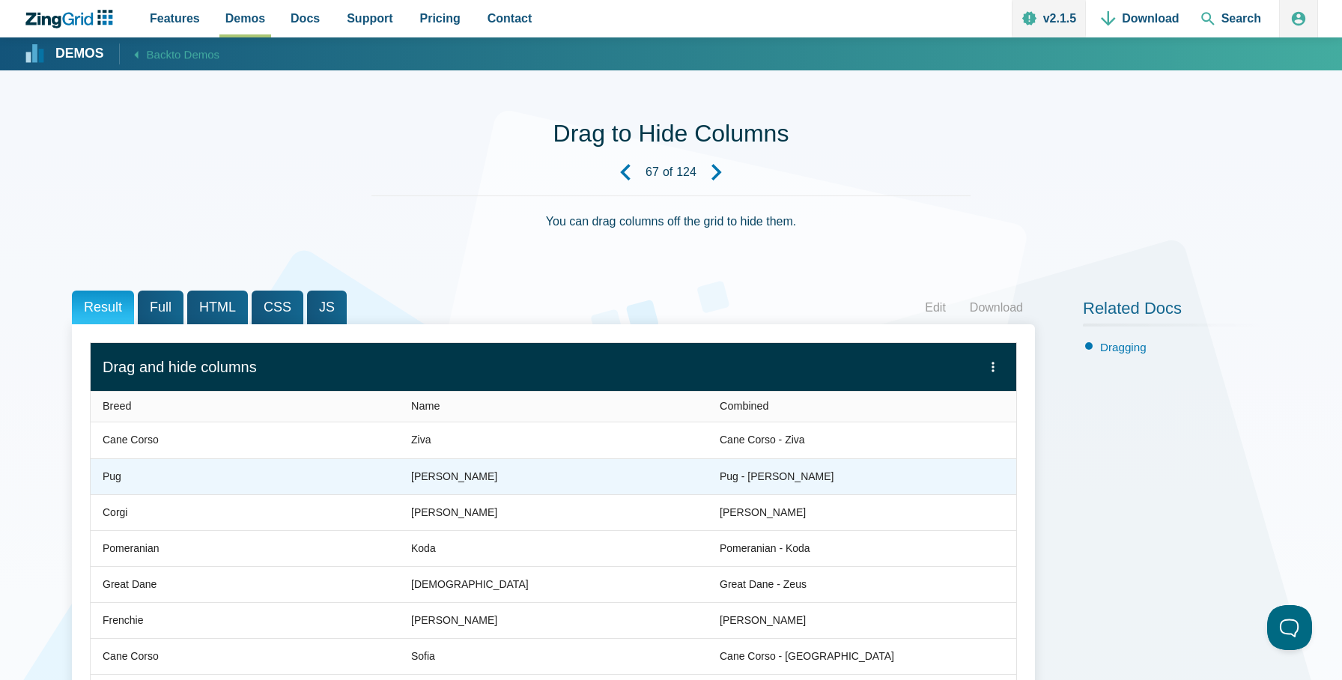
click at [189, 471] on zg-cell "Pug" at bounding box center [245, 476] width 309 height 36
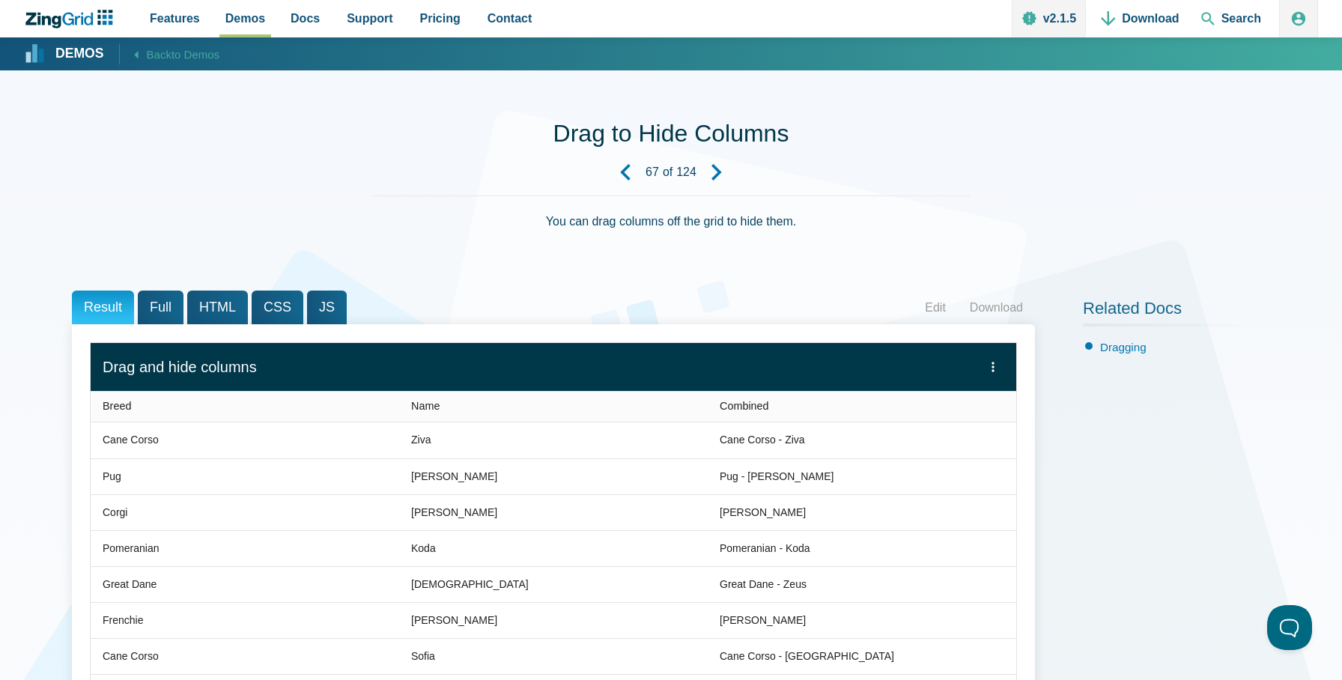
click at [157, 414] on zg-head-cell "Breed" at bounding box center [245, 406] width 309 height 31
click at [426, 411] on span "Name" at bounding box center [425, 406] width 28 height 12
click at [761, 411] on span "Combined" at bounding box center [744, 406] width 49 height 12
click at [991, 368] on zg-icon "menu" at bounding box center [993, 367] width 15 height 15
click at [930, 393] on zg-menu-item "Breed" at bounding box center [956, 393] width 71 height 19
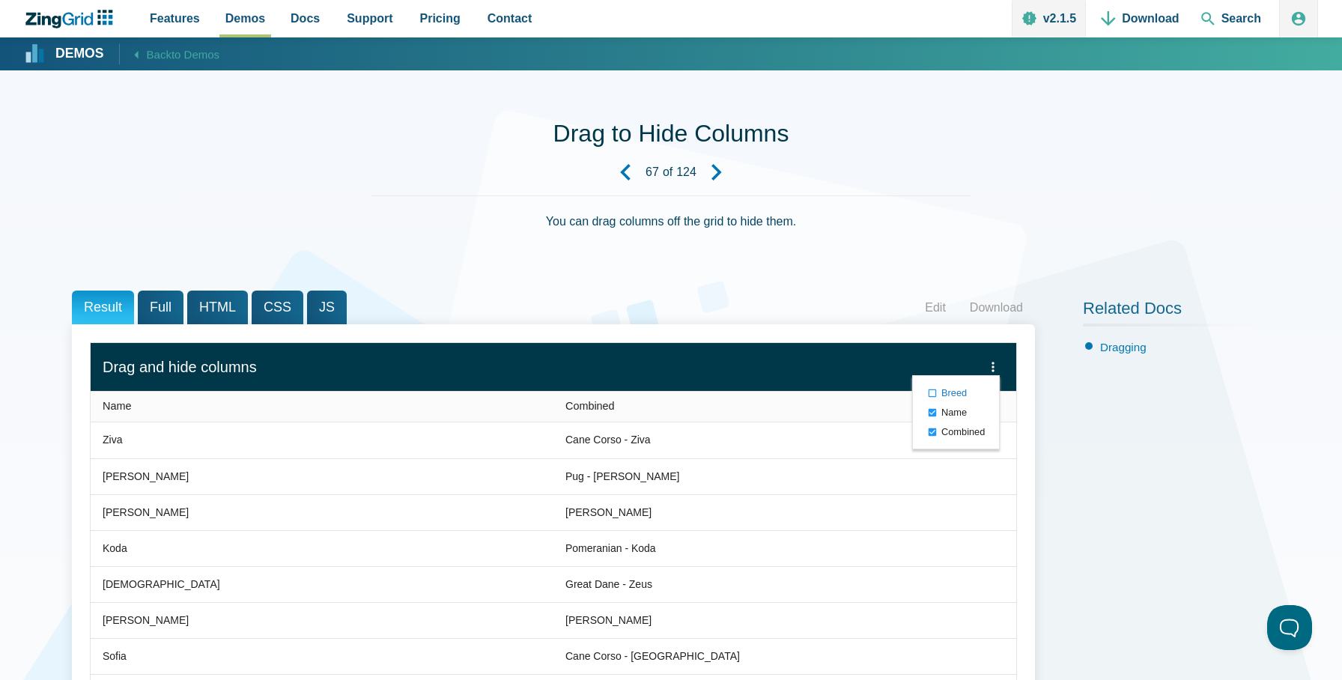
click at [930, 393] on zg-menu-item "Breed" at bounding box center [956, 393] width 71 height 19
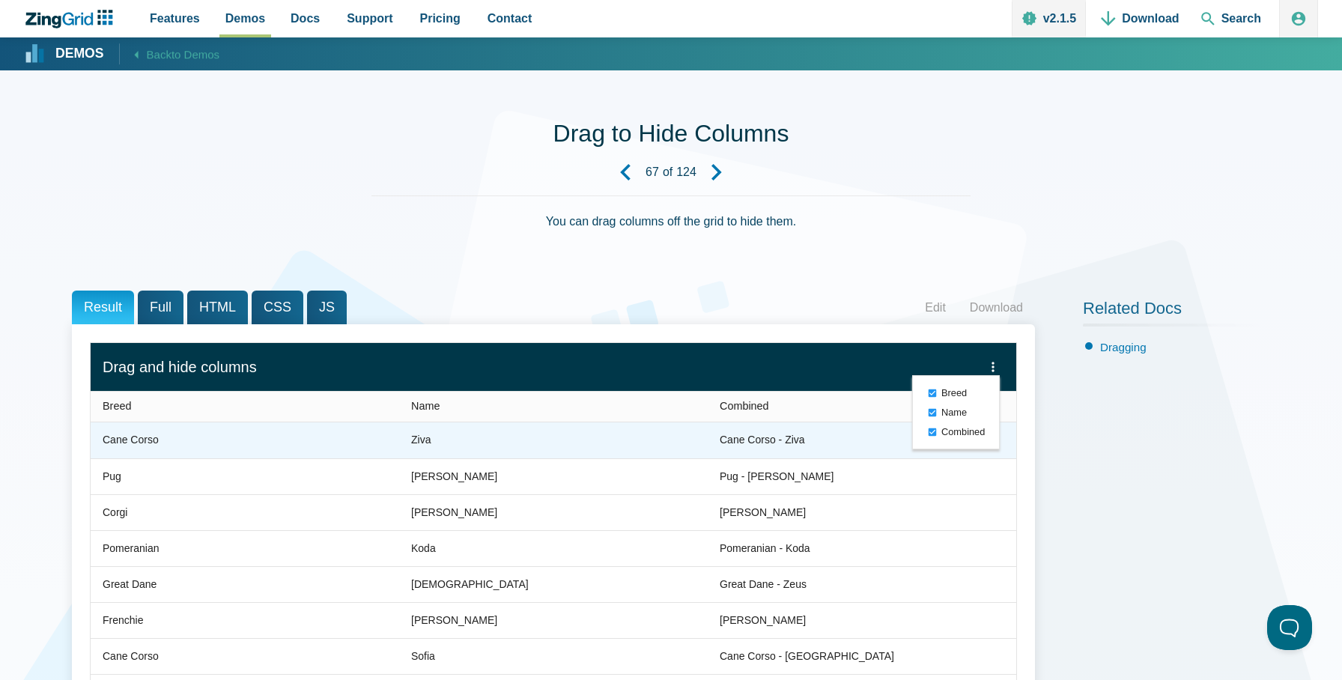
click at [800, 427] on zg-cell "Cane Corso - Ziva" at bounding box center [862, 441] width 309 height 36
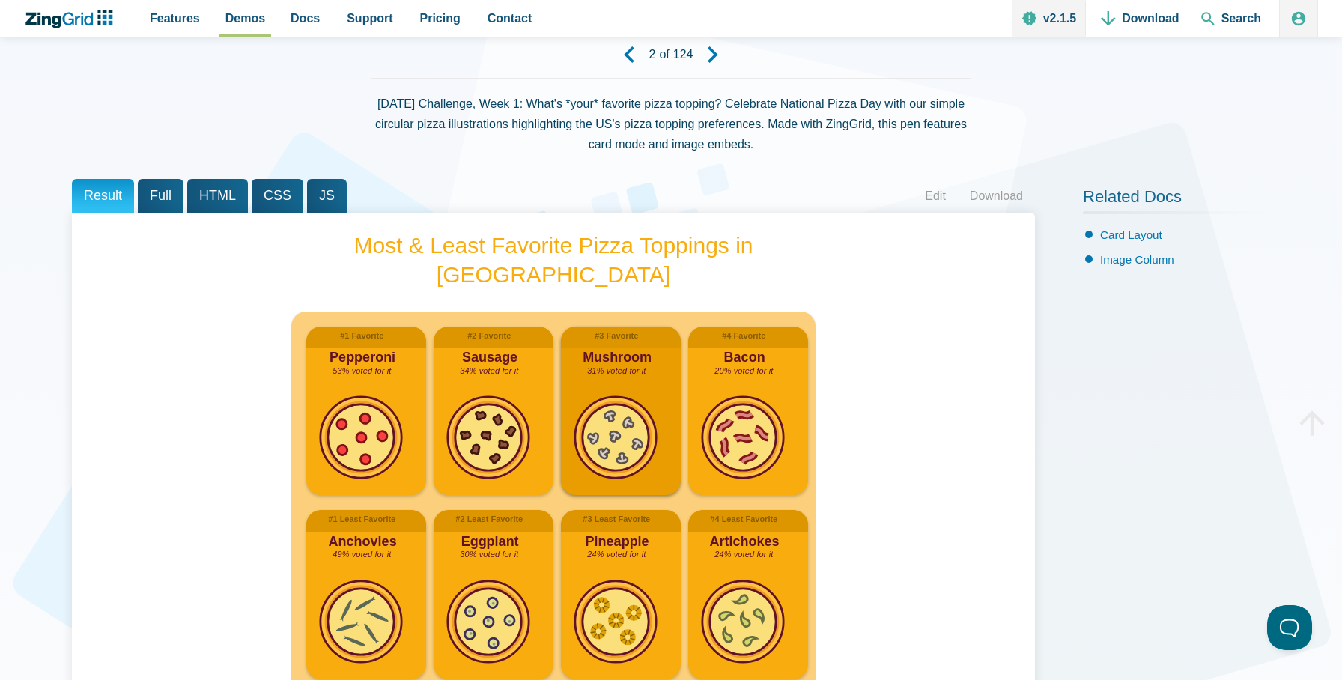
click at [667, 346] on zg-cell "Mushroom" at bounding box center [621, 358] width 120 height 34
click at [572, 374] on zg-cell "31% voted for it" at bounding box center [621, 371] width 120 height 25
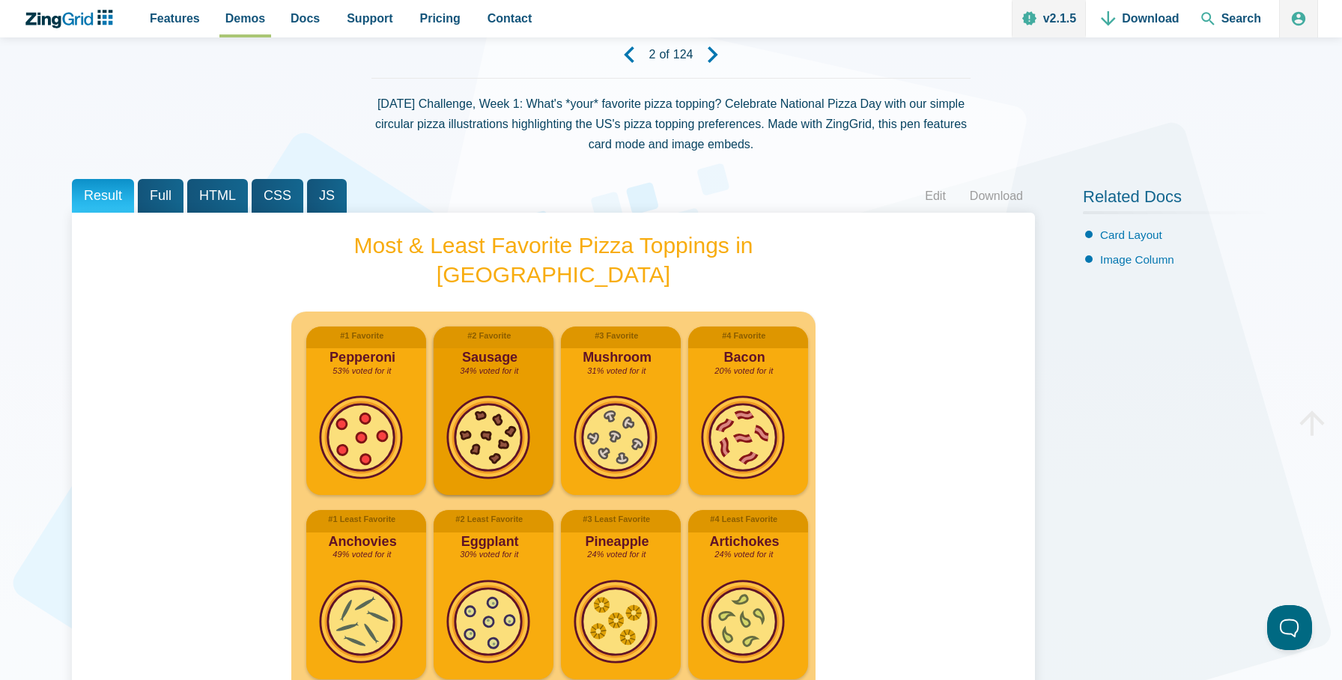
click at [482, 408] on zg-cell "App Content" at bounding box center [494, 438] width 120 height 109
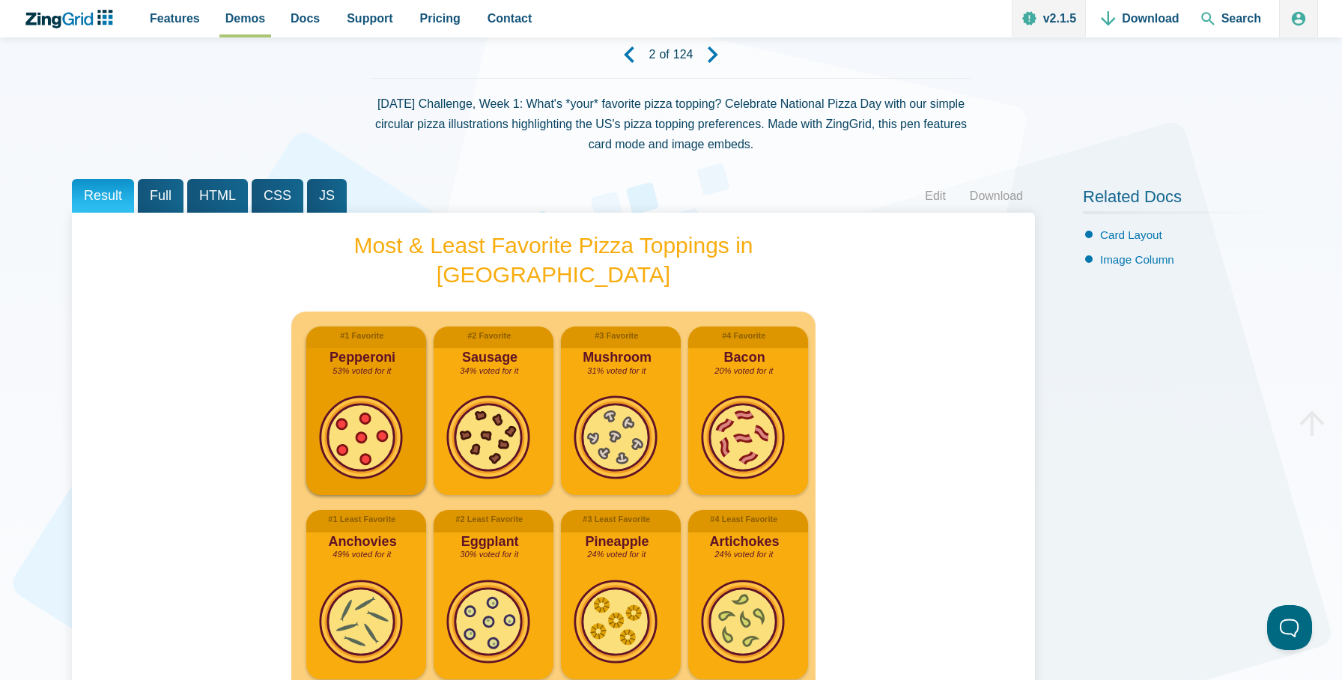
click at [360, 471] on img "App Content" at bounding box center [360, 437] width 85 height 85
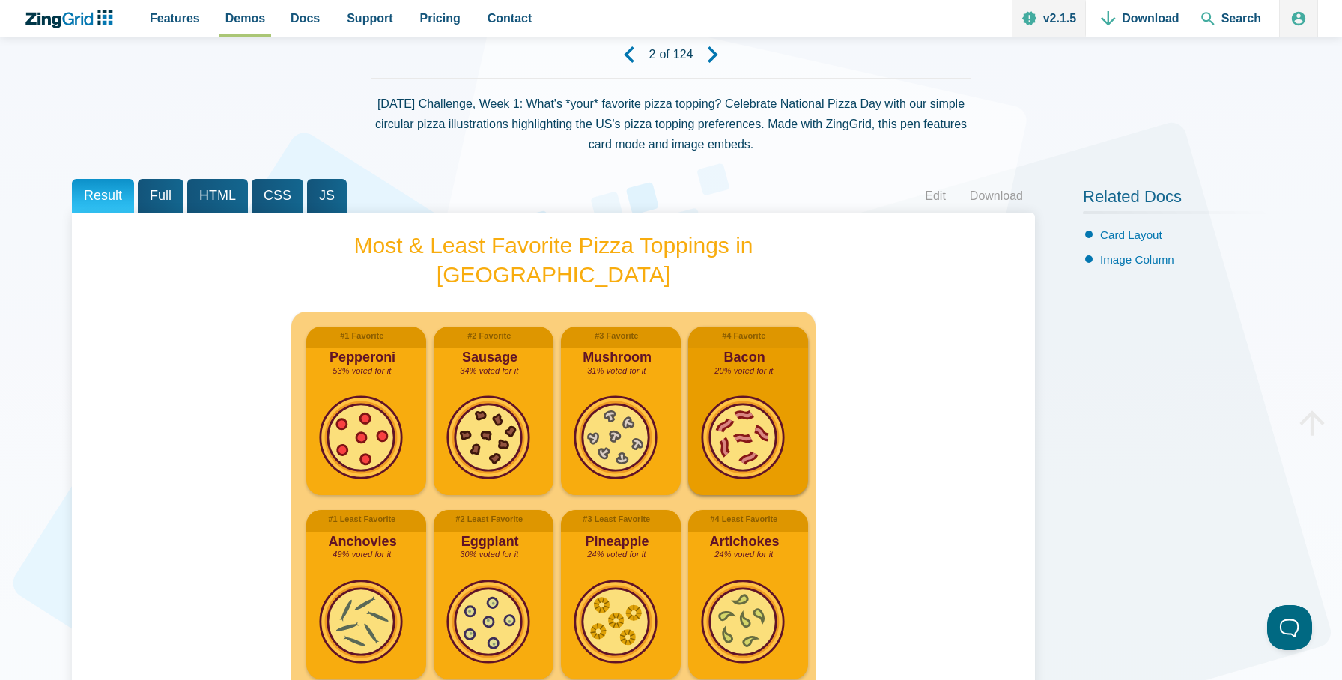
click at [717, 480] on img "App Content" at bounding box center [742, 437] width 85 height 85
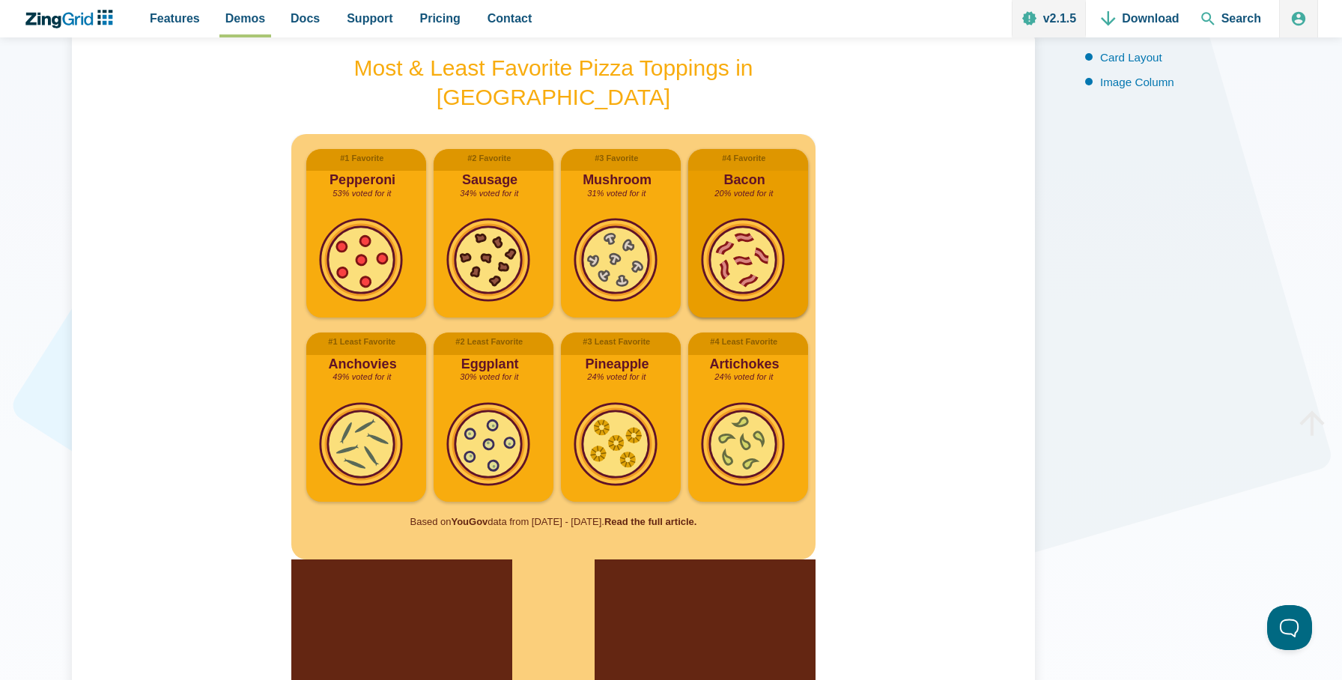
scroll to position [254, 0]
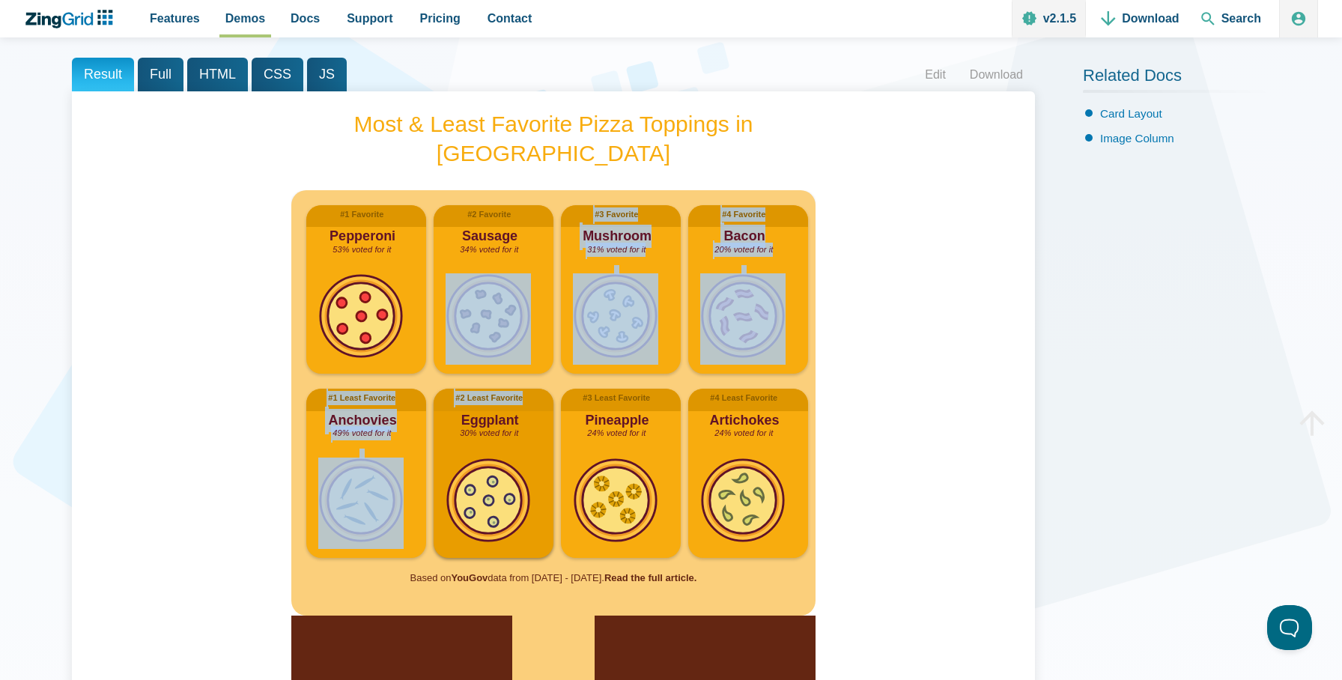
drag, startPoint x: 462, startPoint y: 441, endPoint x: 473, endPoint y: 324, distance: 118.1
click at [473, 389] on zg-row "#2 Least Favorite Eggplant 30% voted for it" at bounding box center [494, 473] width 120 height 169
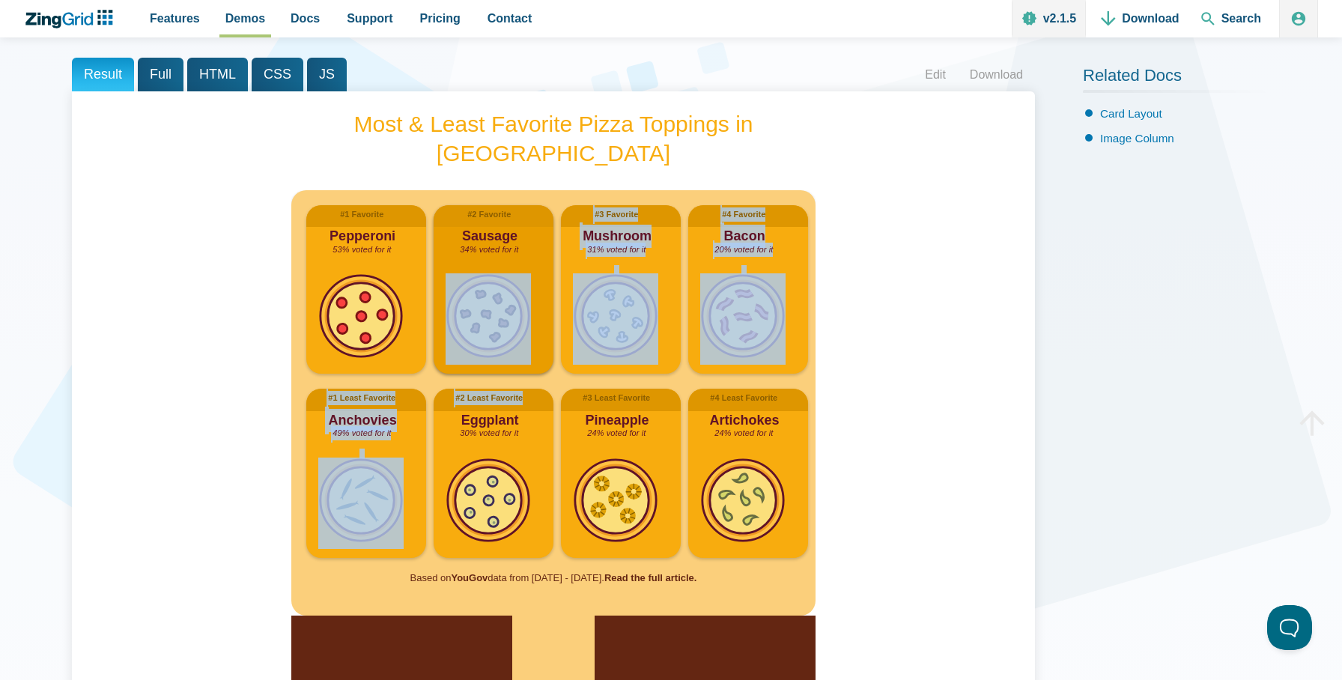
scroll to position [253, 0]
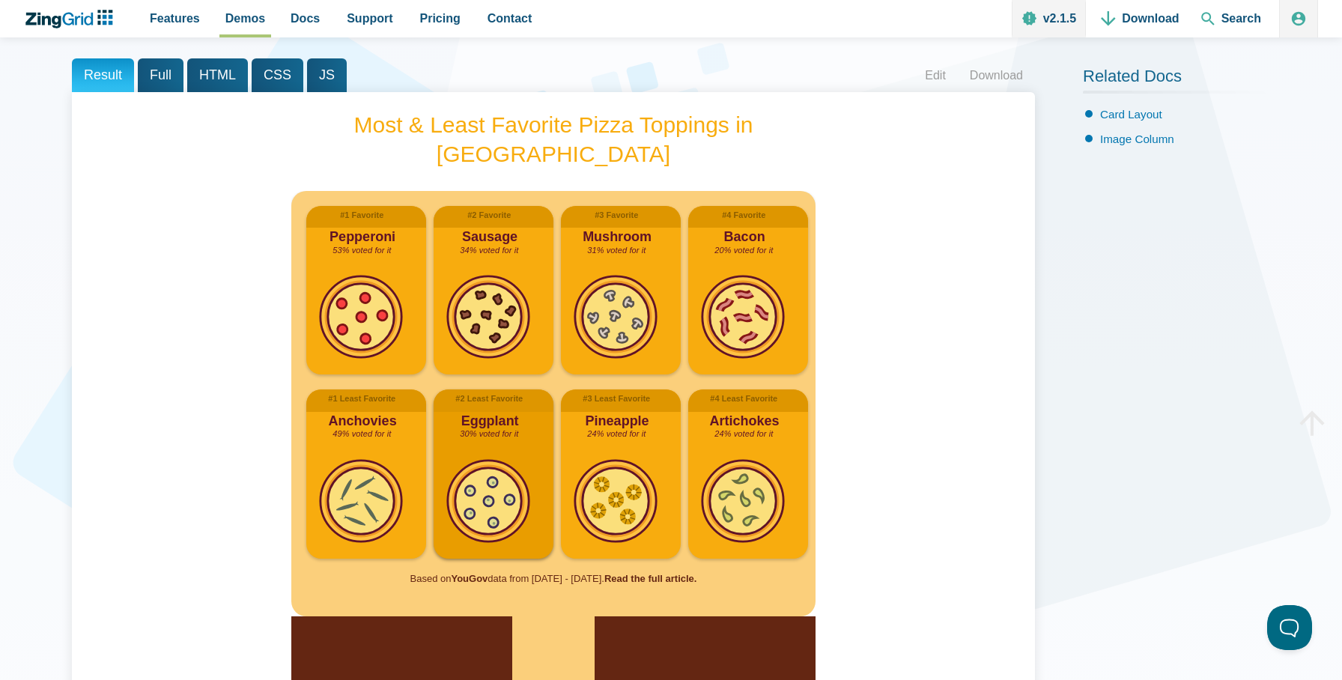
click at [456, 403] on label "App Content" at bounding box center [455, 399] width 2 height 7
click at [146, 78] on span "Full" at bounding box center [161, 75] width 46 height 34
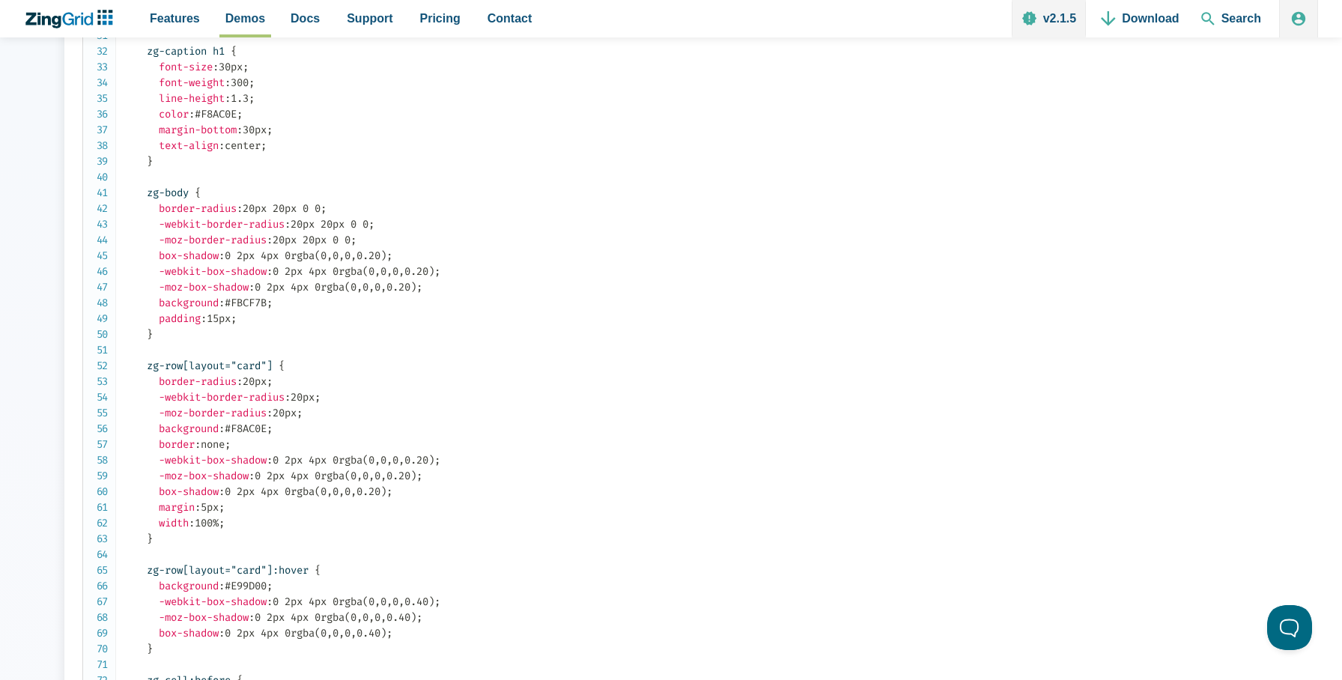
scroll to position [0, 7]
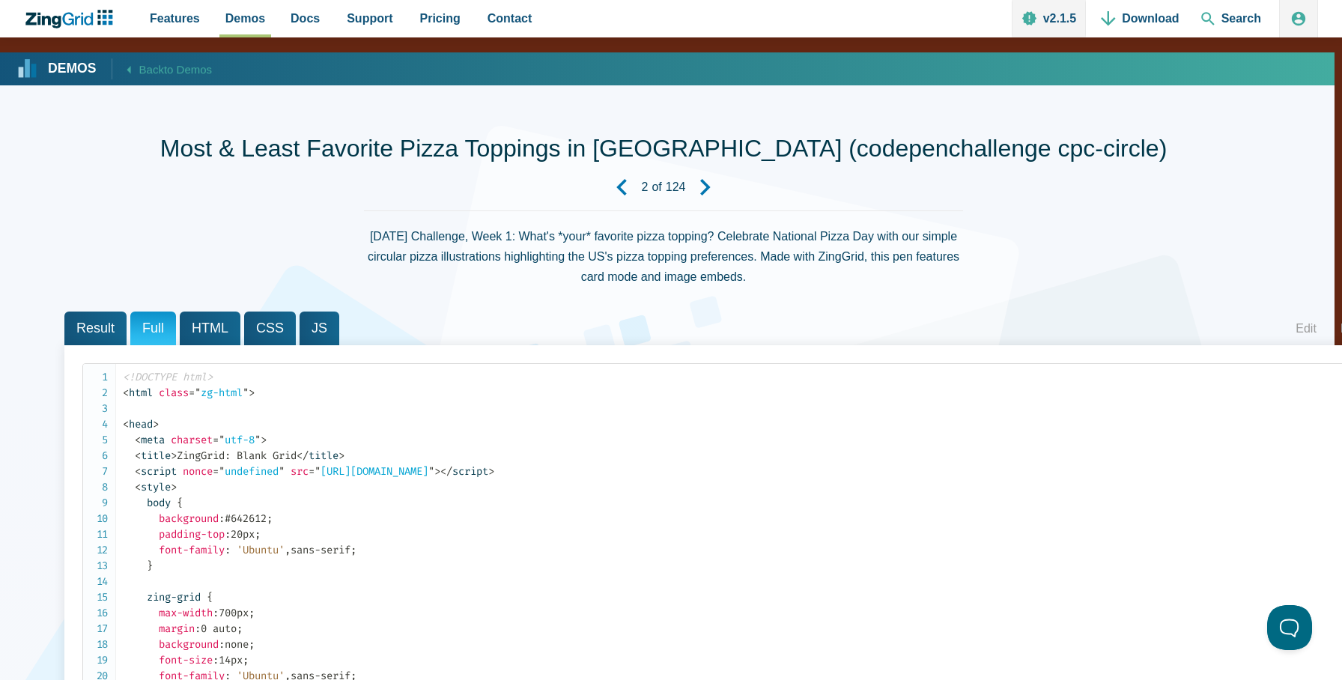
click at [82, 329] on span "Result" at bounding box center [95, 329] width 62 height 34
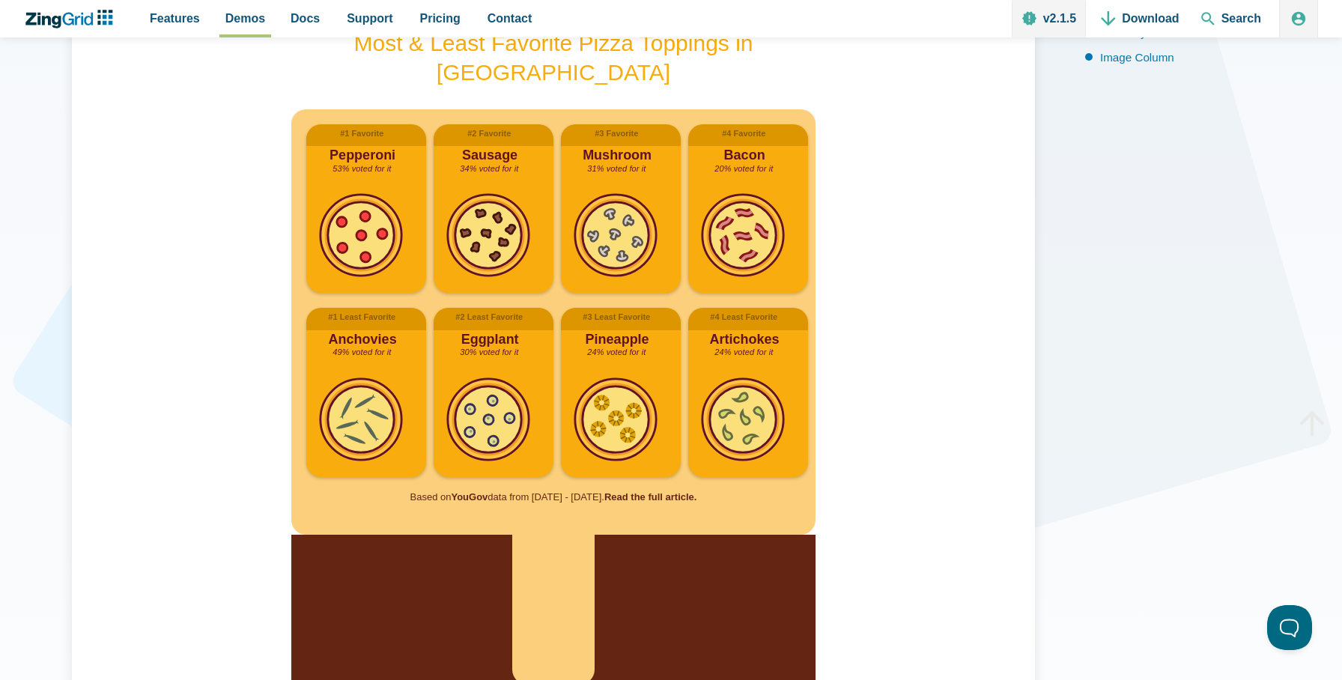
scroll to position [0, 0]
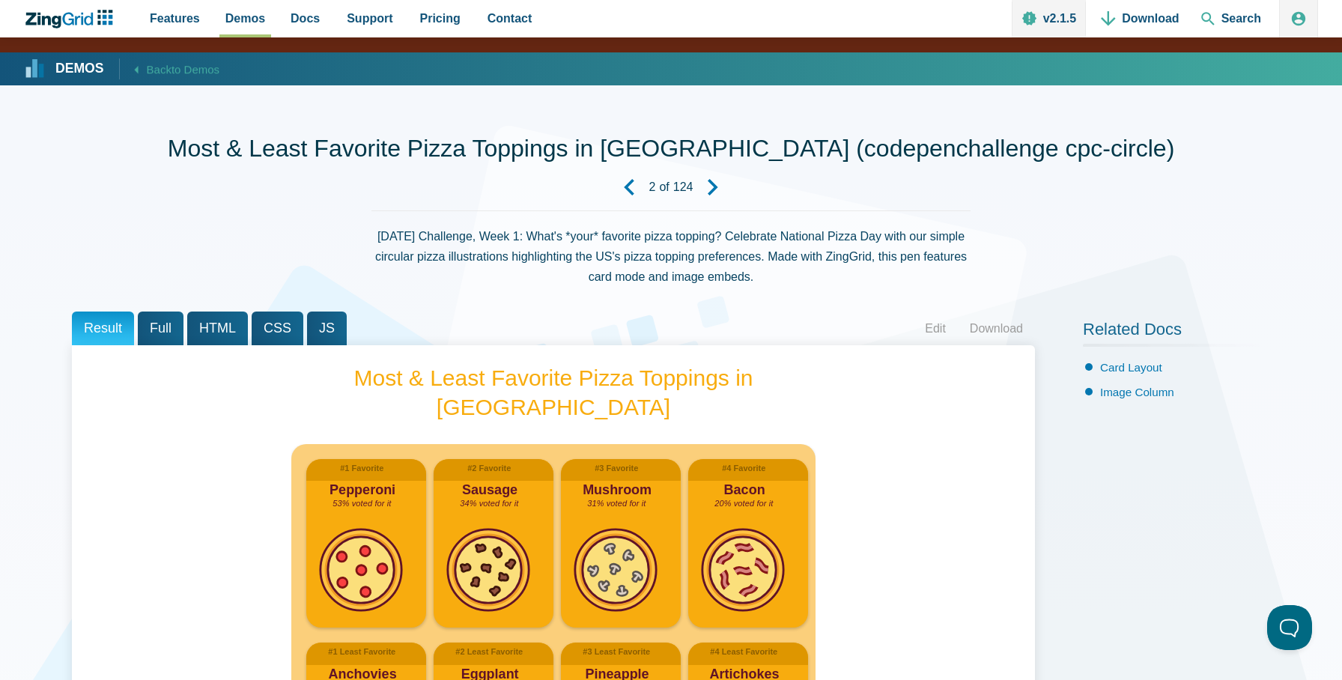
click at [718, 190] on icon "Next Demo" at bounding box center [713, 187] width 16 height 16
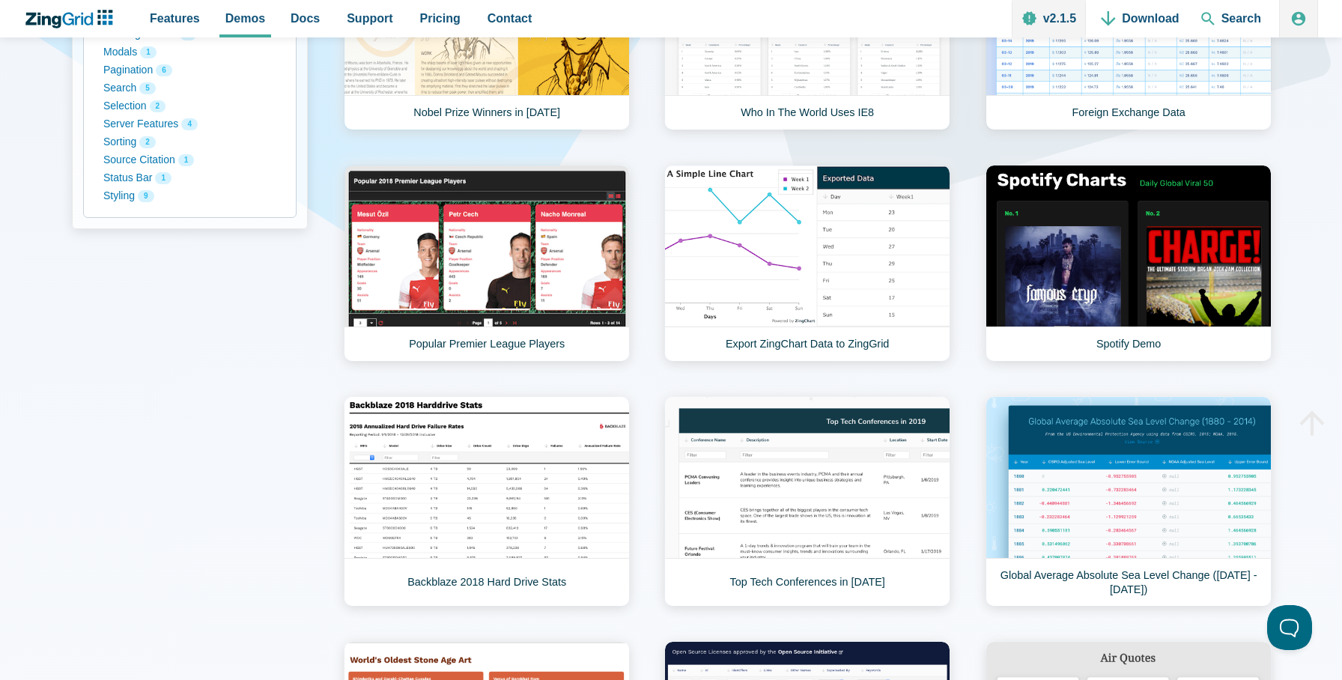
scroll to position [566, 0]
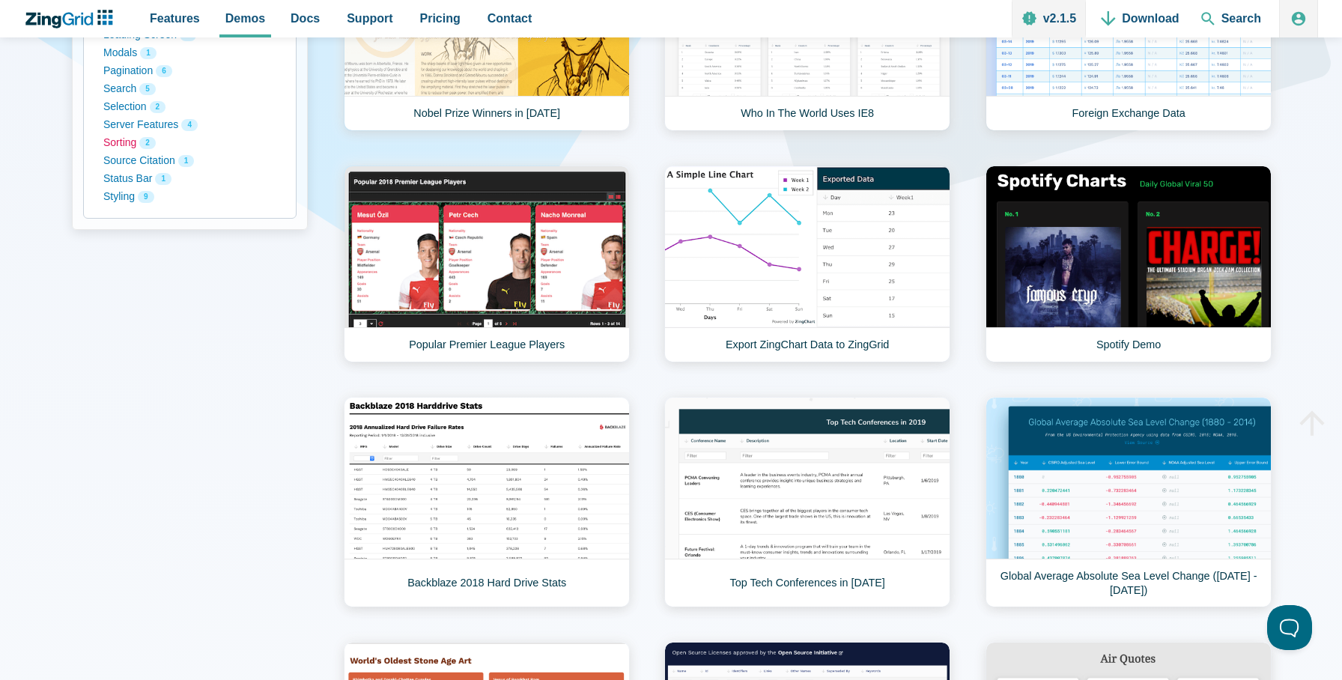
click at [118, 140] on button "Sorting 2" at bounding box center [189, 143] width 173 height 18
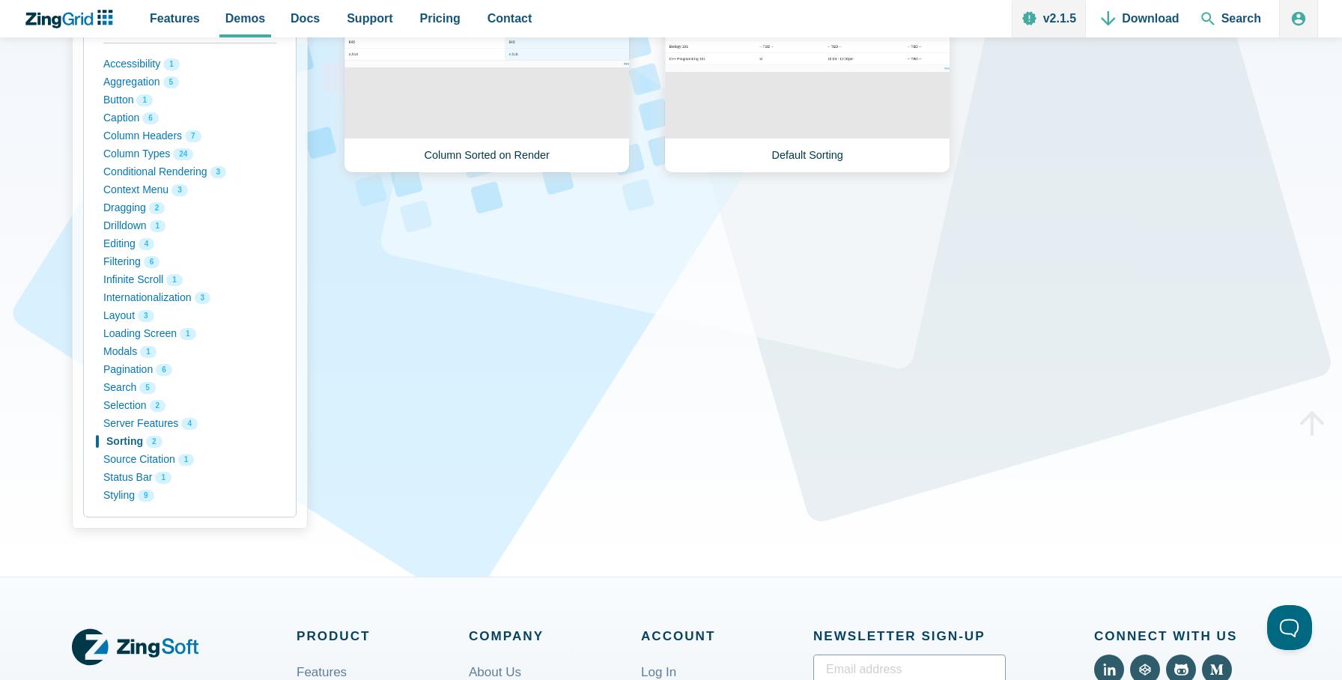
scroll to position [147, 0]
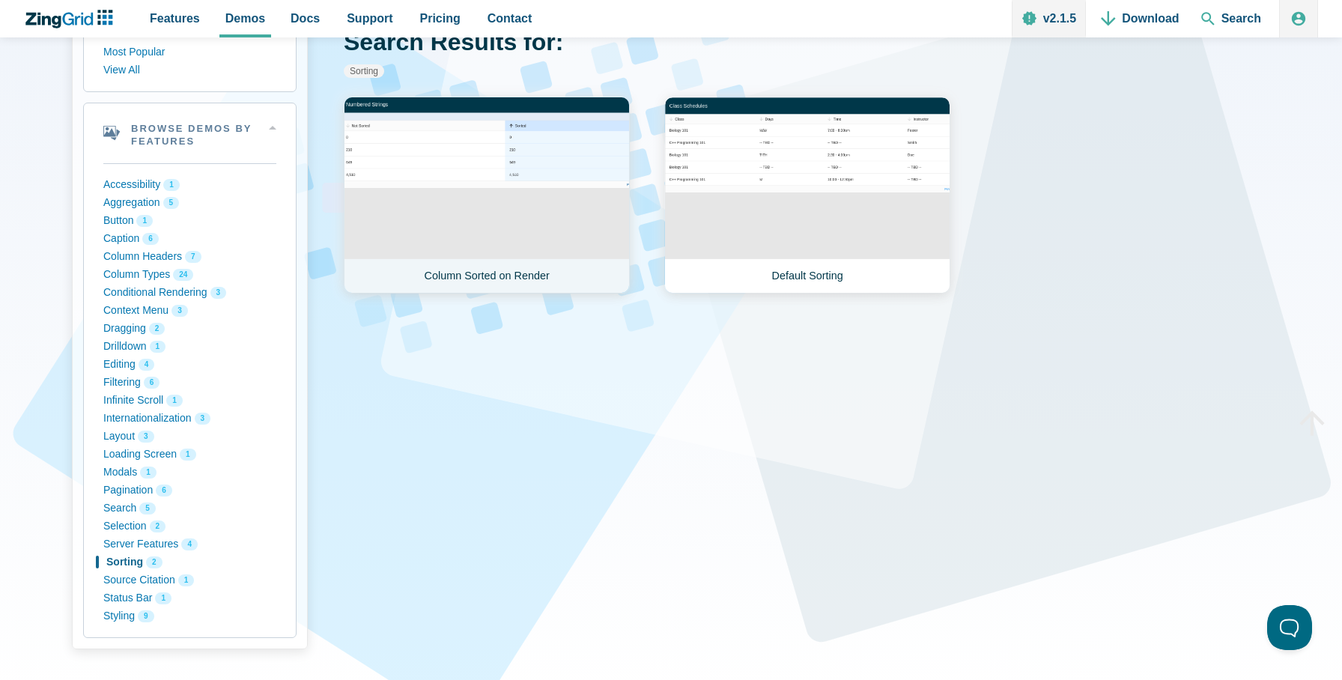
click at [602, 227] on link "Column Sorted on Render" at bounding box center [487, 195] width 286 height 197
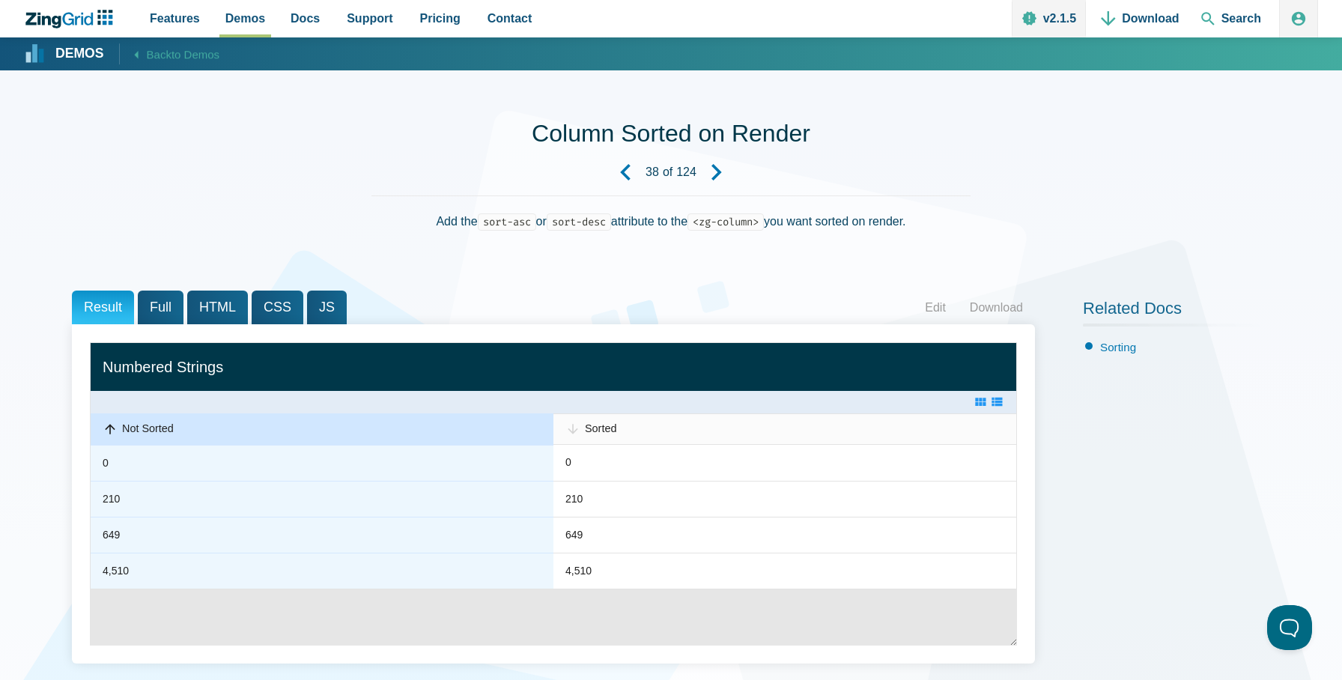
click at [216, 428] on div "Not Sorted" at bounding box center [227, 429] width 210 height 12
click at [611, 434] on span "Sorted" at bounding box center [600, 429] width 31 height 12
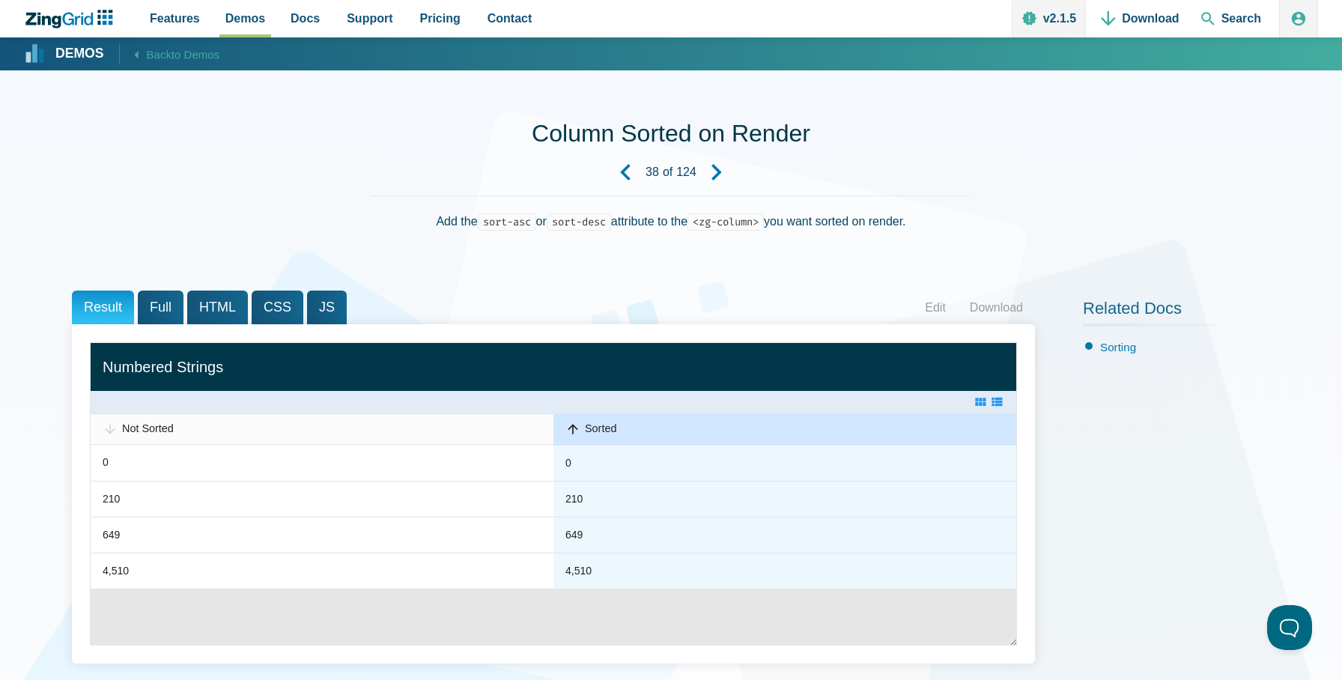
click at [611, 434] on span "Sorted" at bounding box center [600, 429] width 31 height 12
click at [982, 402] on zg-icon "layoutcard" at bounding box center [980, 402] width 15 height 15
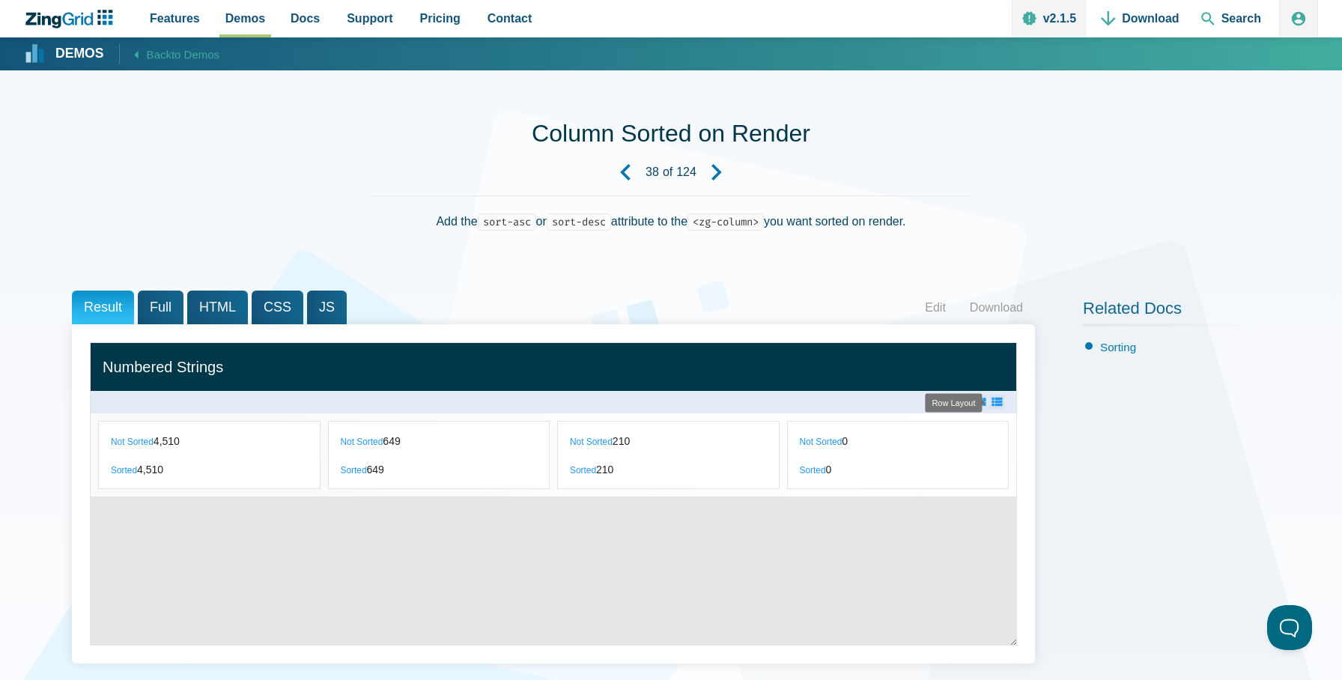
click at [997, 401] on zg-icon "layoutrow" at bounding box center [997, 402] width 15 height 15
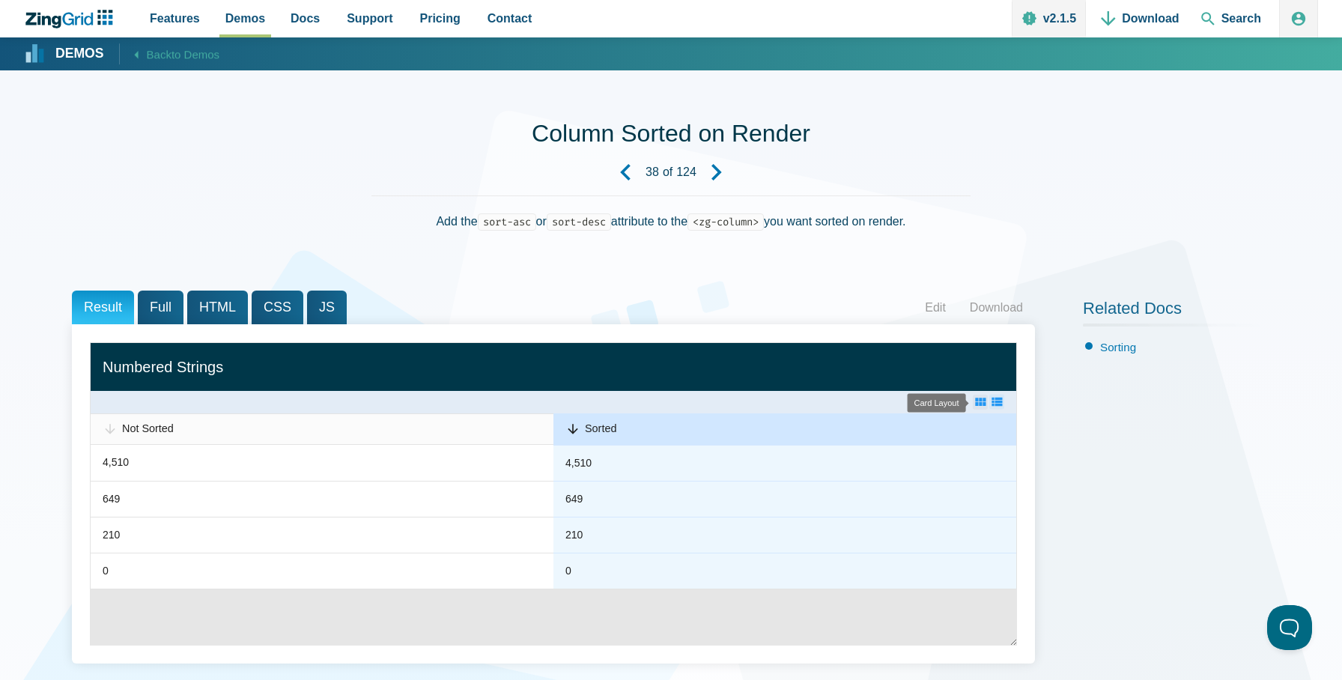
click at [979, 402] on zg-icon "layoutcard" at bounding box center [980, 402] width 15 height 15
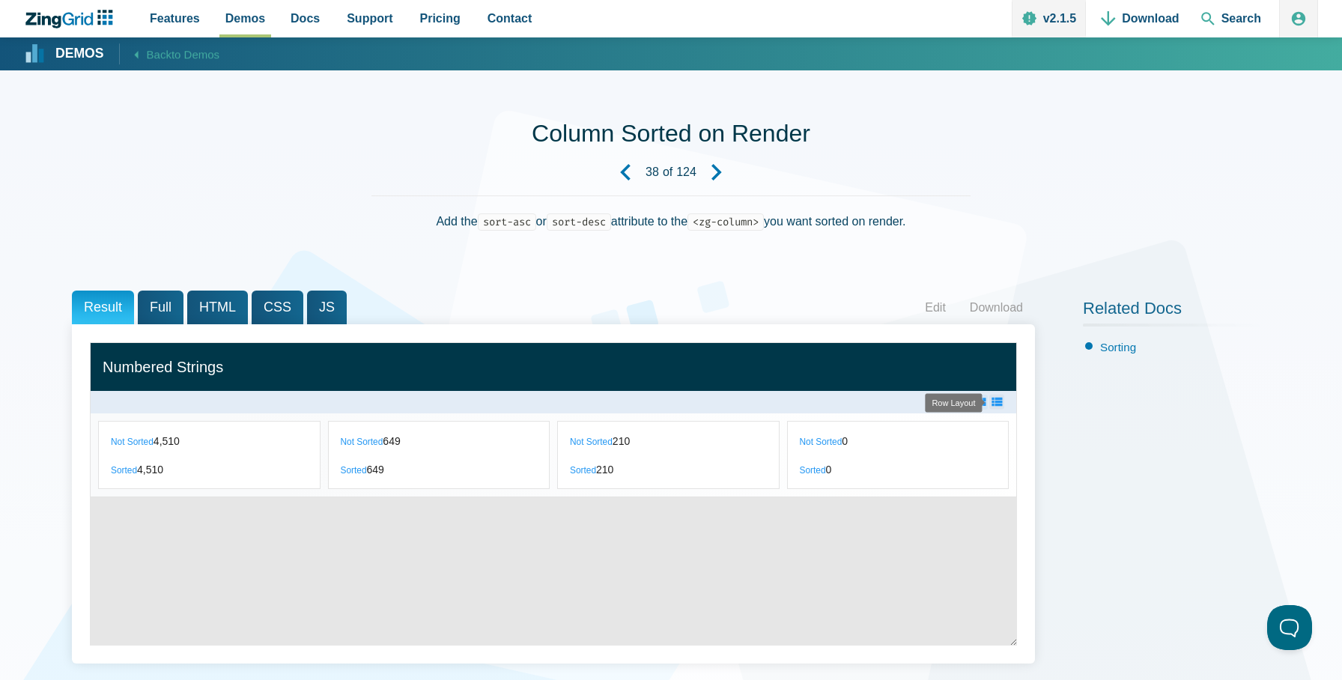
click at [1000, 402] on zg-icon "layoutrow" at bounding box center [997, 402] width 15 height 15
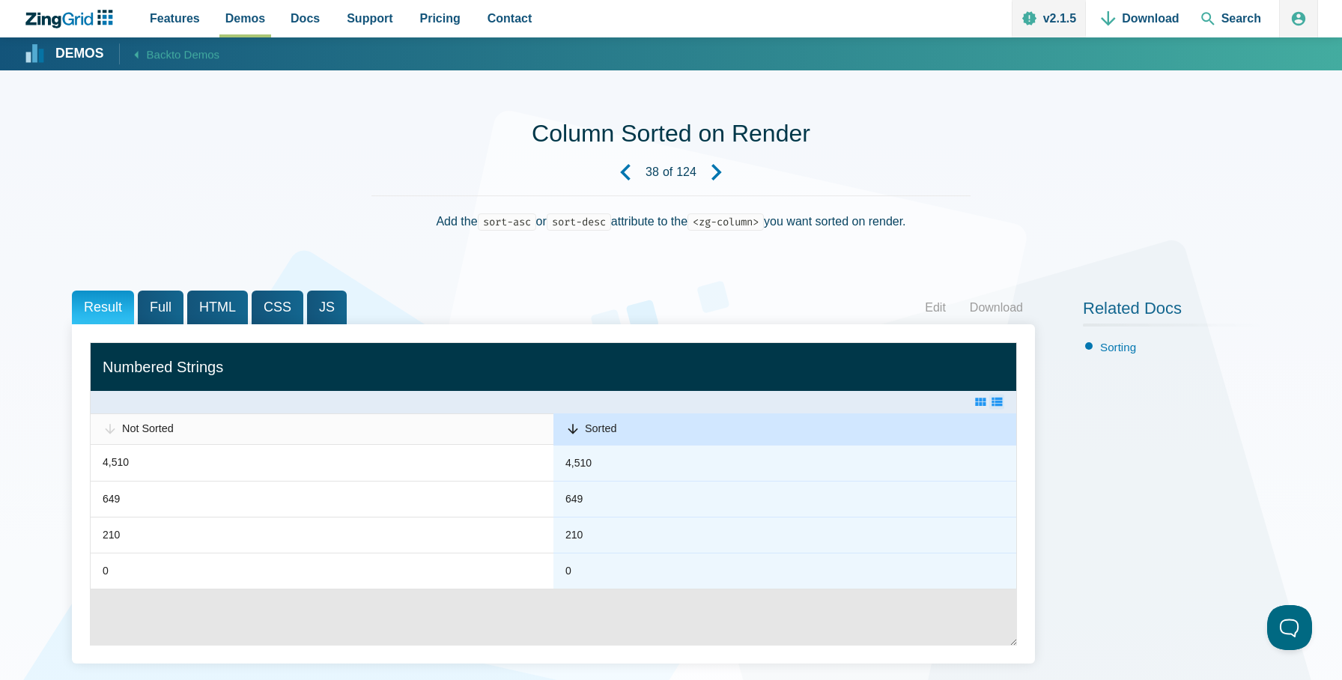
click at [139, 306] on span "Full" at bounding box center [161, 308] width 46 height 34
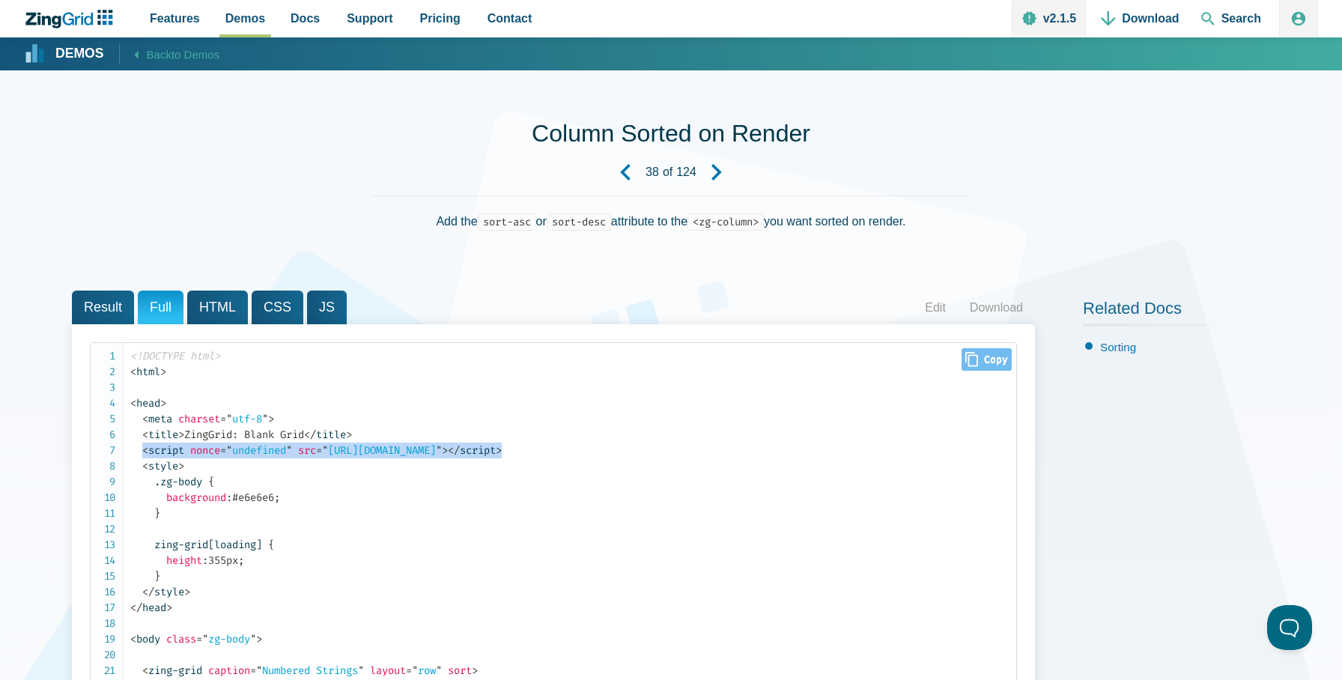
drag, startPoint x: 682, startPoint y: 446, endPoint x: 143, endPoint y: 450, distance: 538.6
click at [143, 450] on code "<!DOCTYPE html> < html > < head > < meta charset = " utf-8 " > < title > ZingGr…" at bounding box center [573, 647] width 886 height 598
copy code "< script nonce = " undefined " src = " https://cdn.zinggrid.com/zinggrid.min.js…"
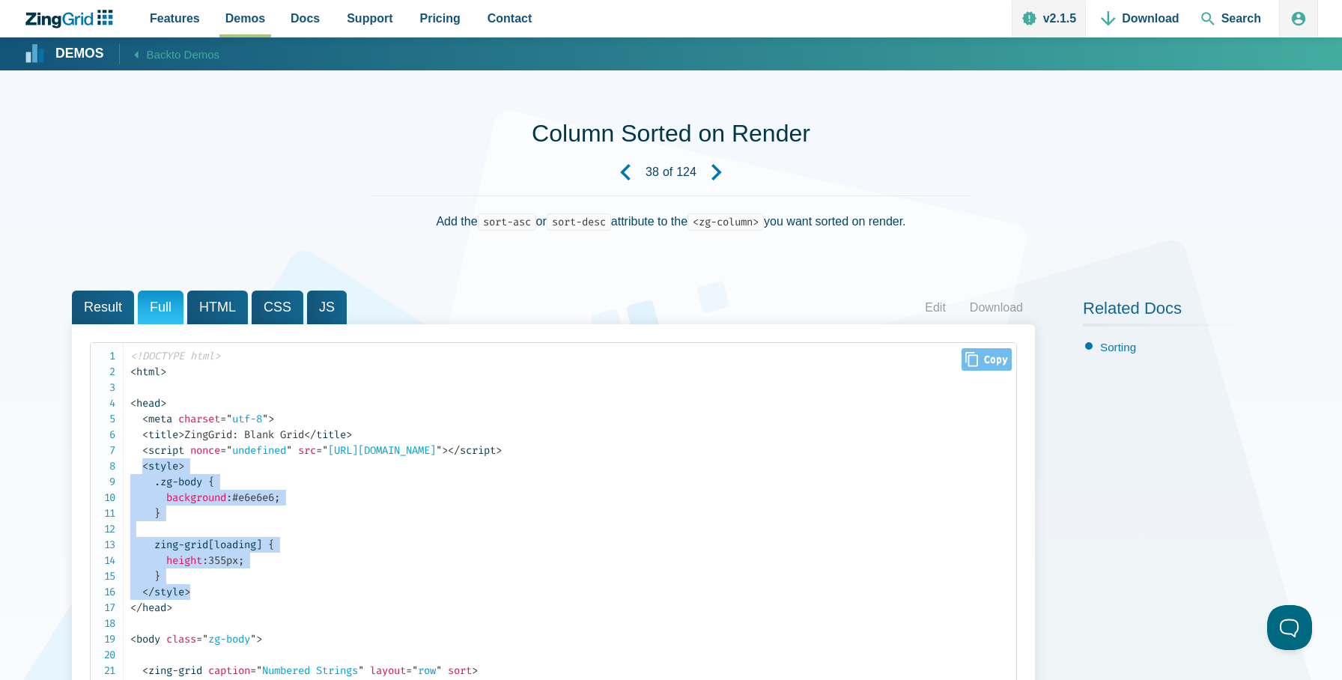
drag, startPoint x: 225, startPoint y: 590, endPoint x: 150, endPoint y: 472, distance: 140.5
click at [144, 468] on code "<!DOCTYPE html> < html > < head > < meta charset = " utf-8 " > < title > ZingGr…" at bounding box center [573, 647] width 886 height 598
copy code "< style > .zg-body { background : #e6e6e6 ; } zing-grid[loading] { height : 355…"
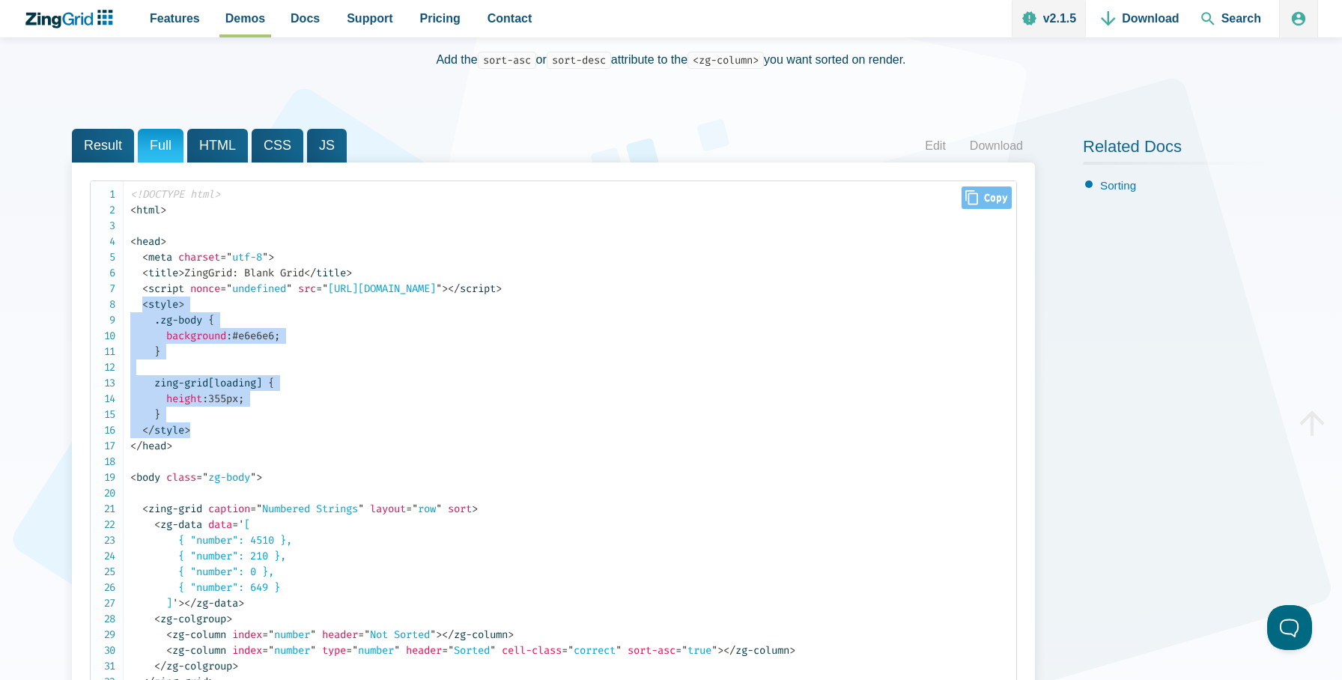
scroll to position [163, 0]
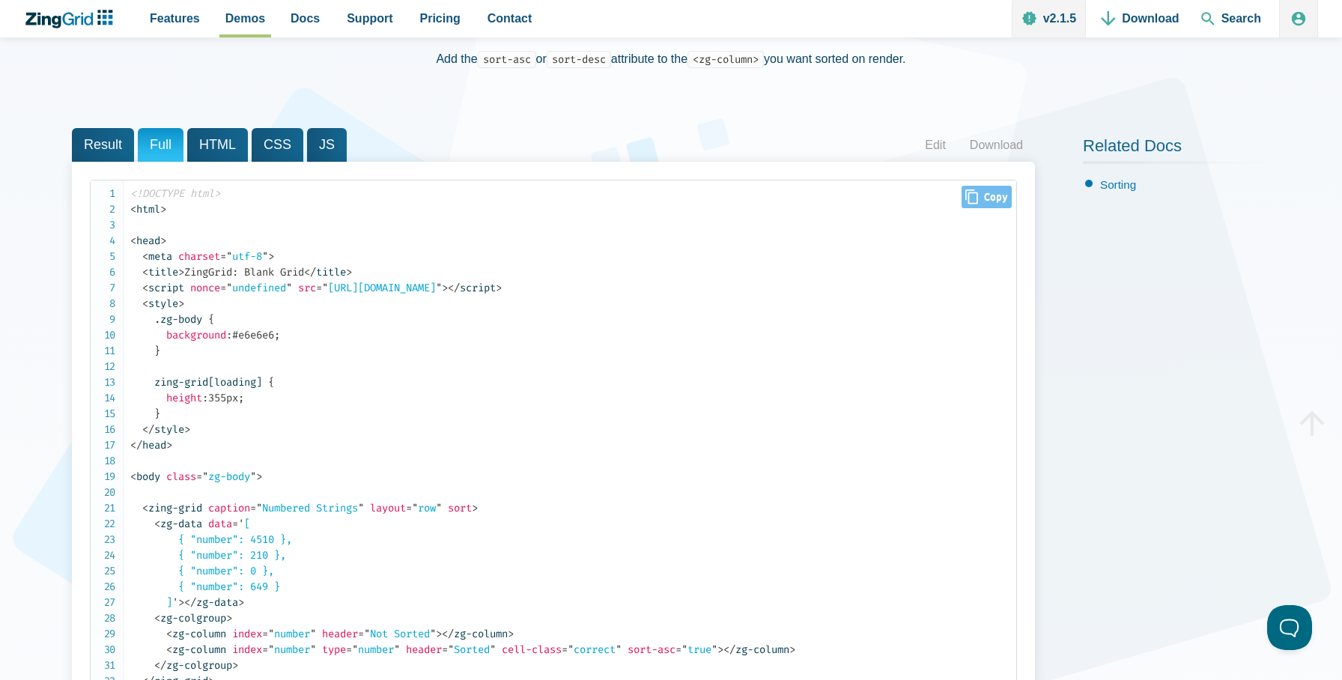
click at [259, 443] on code "<!DOCTYPE html> < html > < head > < meta charset = " utf-8 " > < title > ZingGr…" at bounding box center [573, 485] width 886 height 598
drag, startPoint x: 198, startPoint y: 418, endPoint x: 166, endPoint y: 414, distance: 32.4
click at [166, 414] on code "<!DOCTYPE html> < html > < head > < meta charset = " utf-8 " > < title > ZingGr…" at bounding box center [573, 485] width 886 height 598
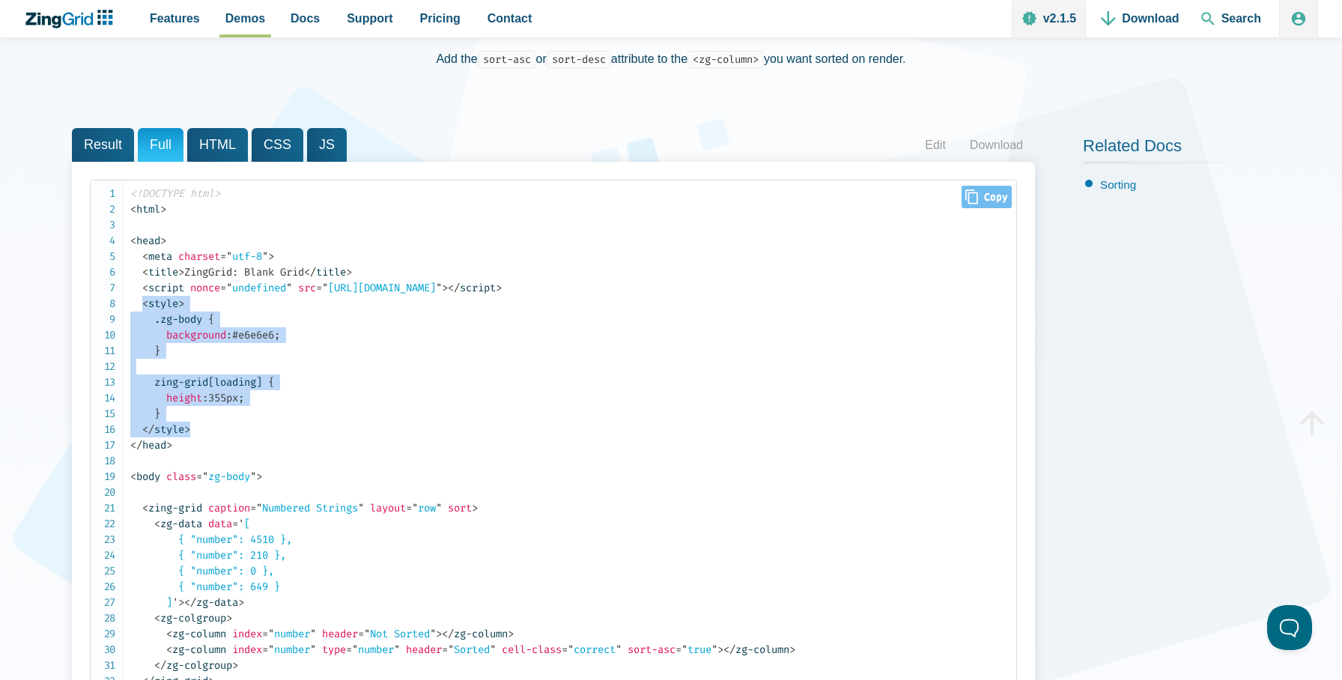
drag, startPoint x: 211, startPoint y: 435, endPoint x: 141, endPoint y: 303, distance: 149.8
click at [141, 303] on code "<!DOCTYPE html> < html > < head > < meta charset = " utf-8 " > < title > ZingGr…" at bounding box center [573, 485] width 886 height 598
copy code "< style > .zg-body { background : #e6e6e6 ; } zing-grid[loading] { height : 355…"
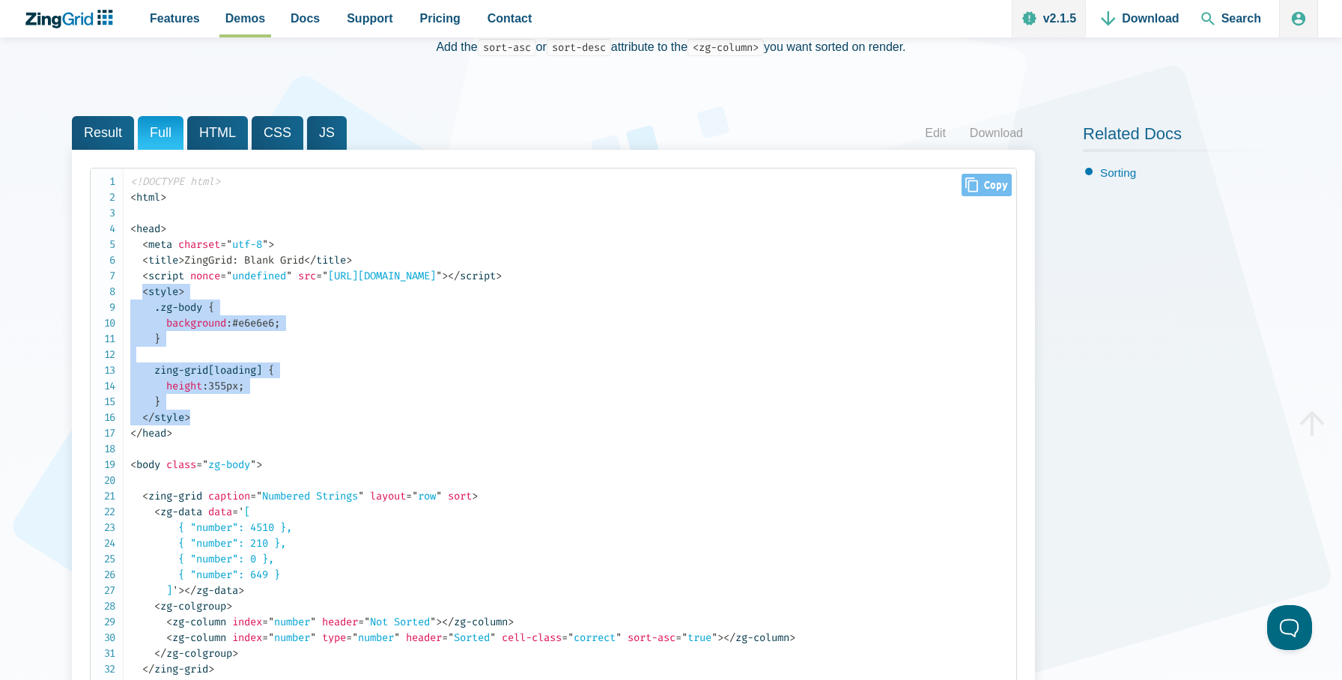
scroll to position [125, 0]
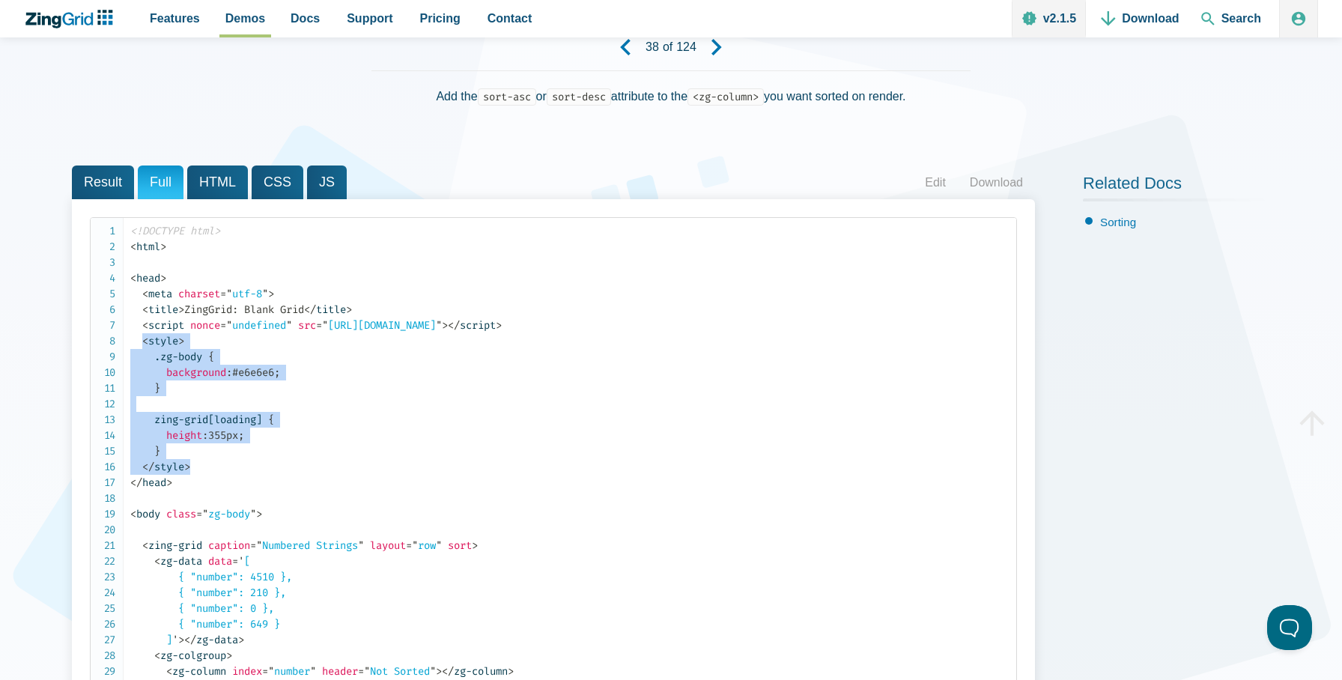
click at [83, 184] on span "Result" at bounding box center [103, 183] width 62 height 34
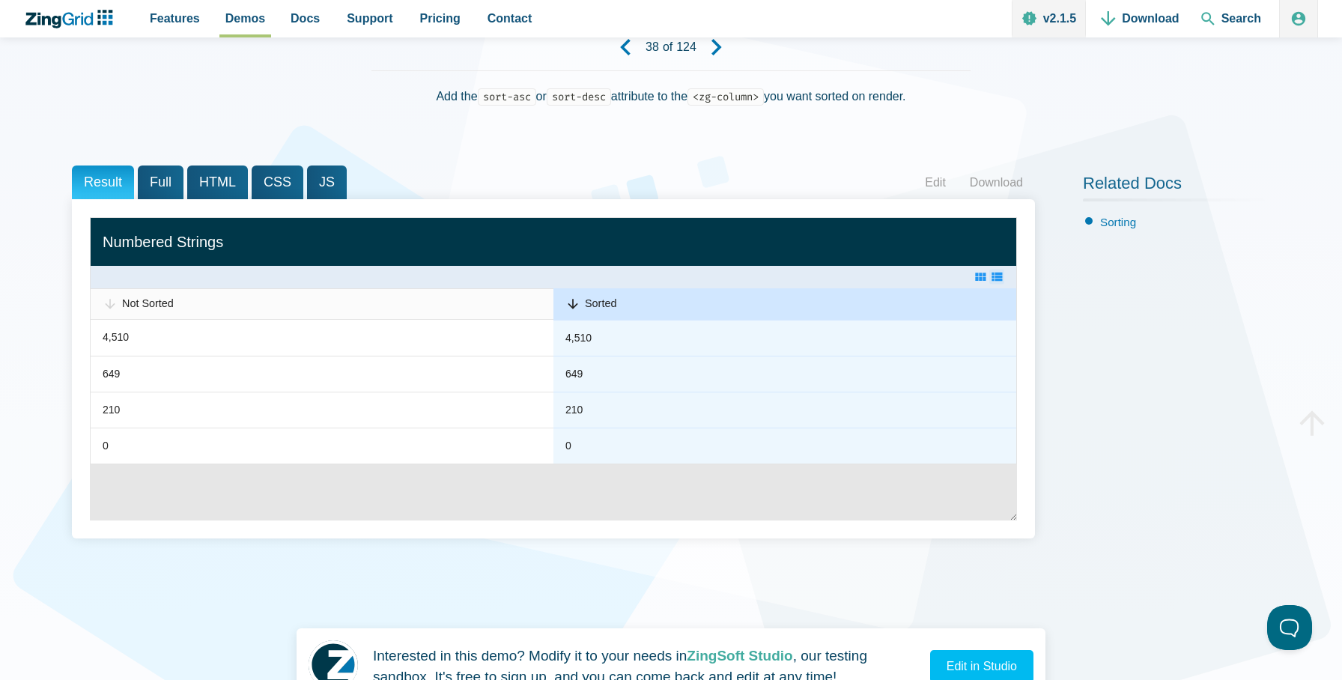
click at [168, 185] on span "Full" at bounding box center [161, 183] width 46 height 34
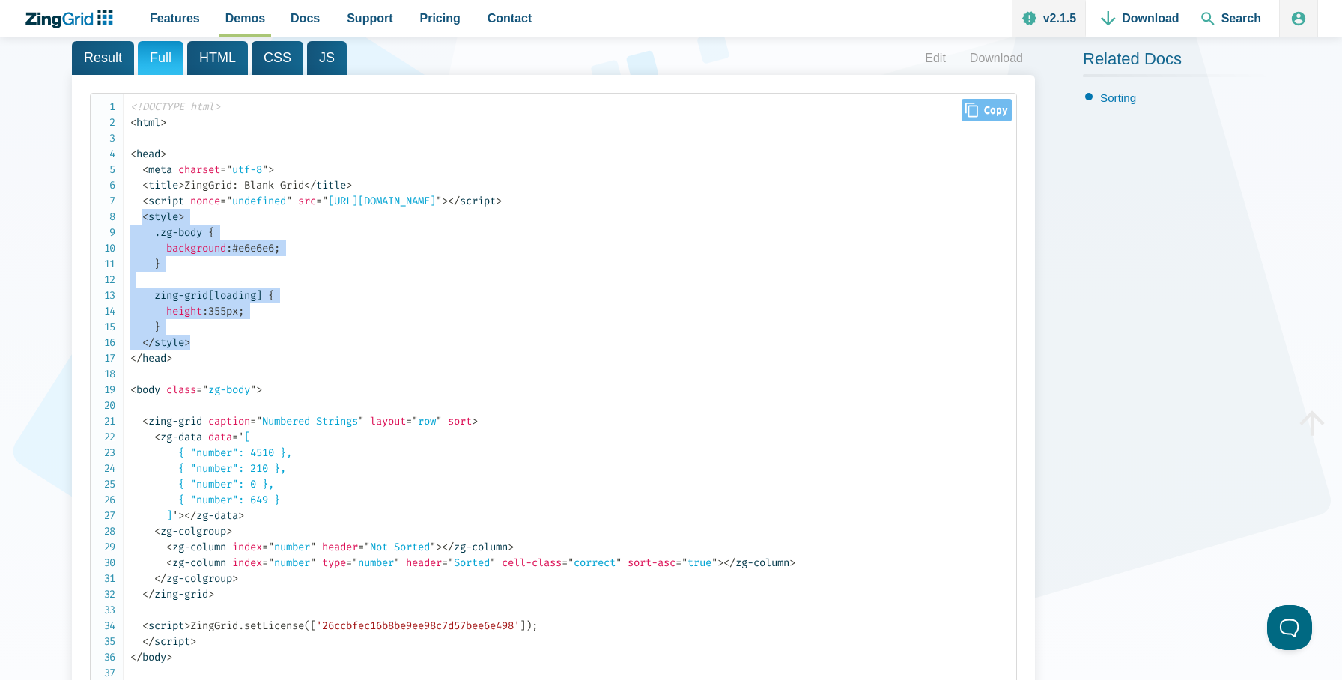
scroll to position [178, 0]
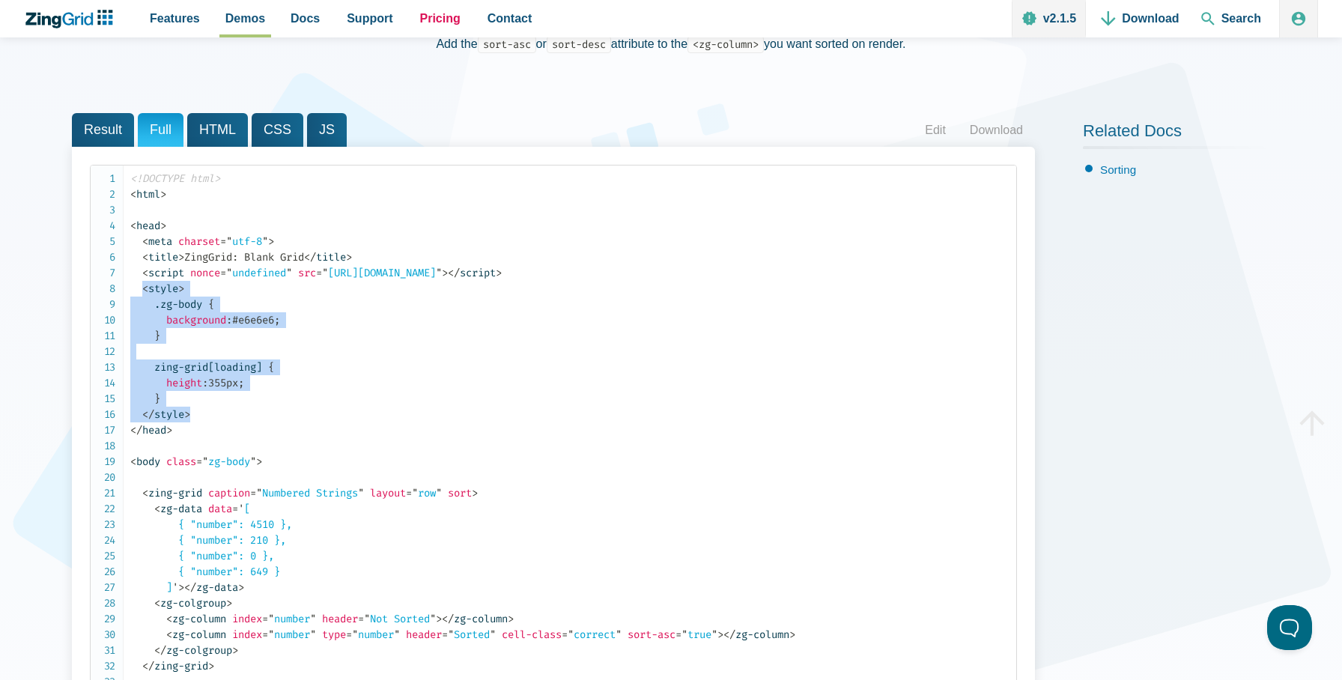
click at [430, 27] on span "Pricing" at bounding box center [440, 18] width 40 height 20
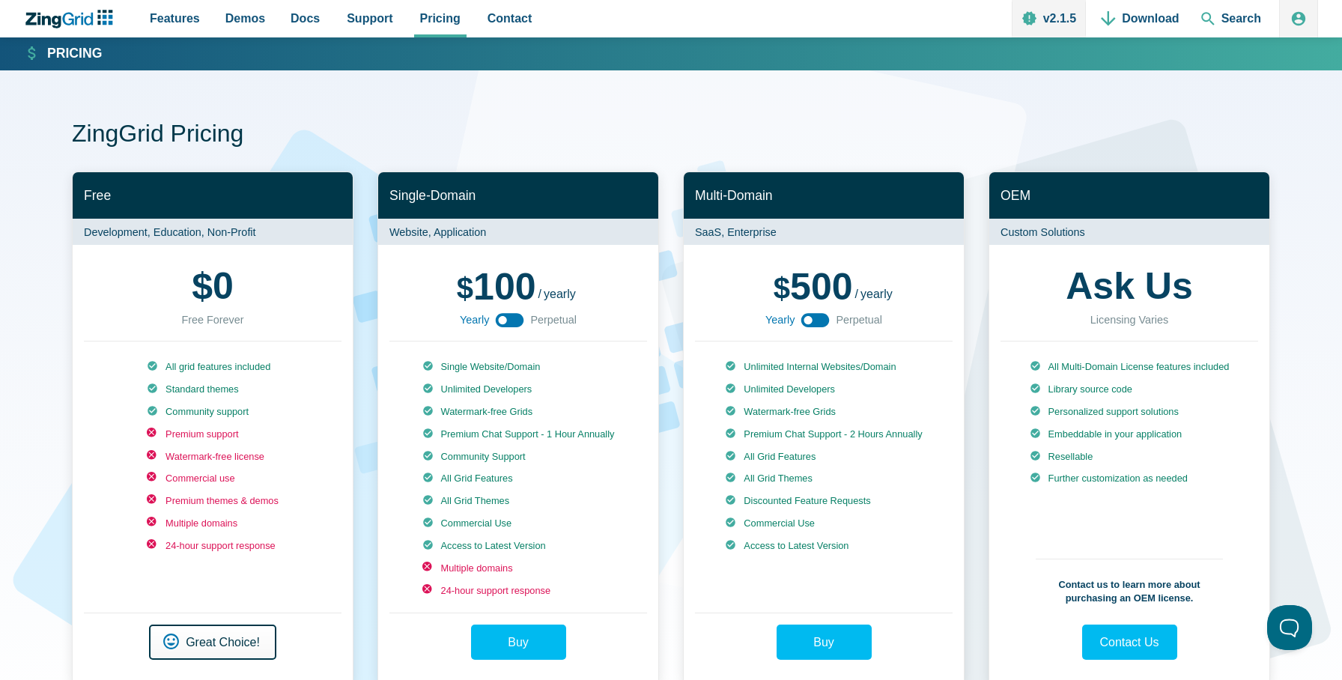
click at [213, 644] on link "Get Started Great Choice!" at bounding box center [212, 642] width 127 height 35
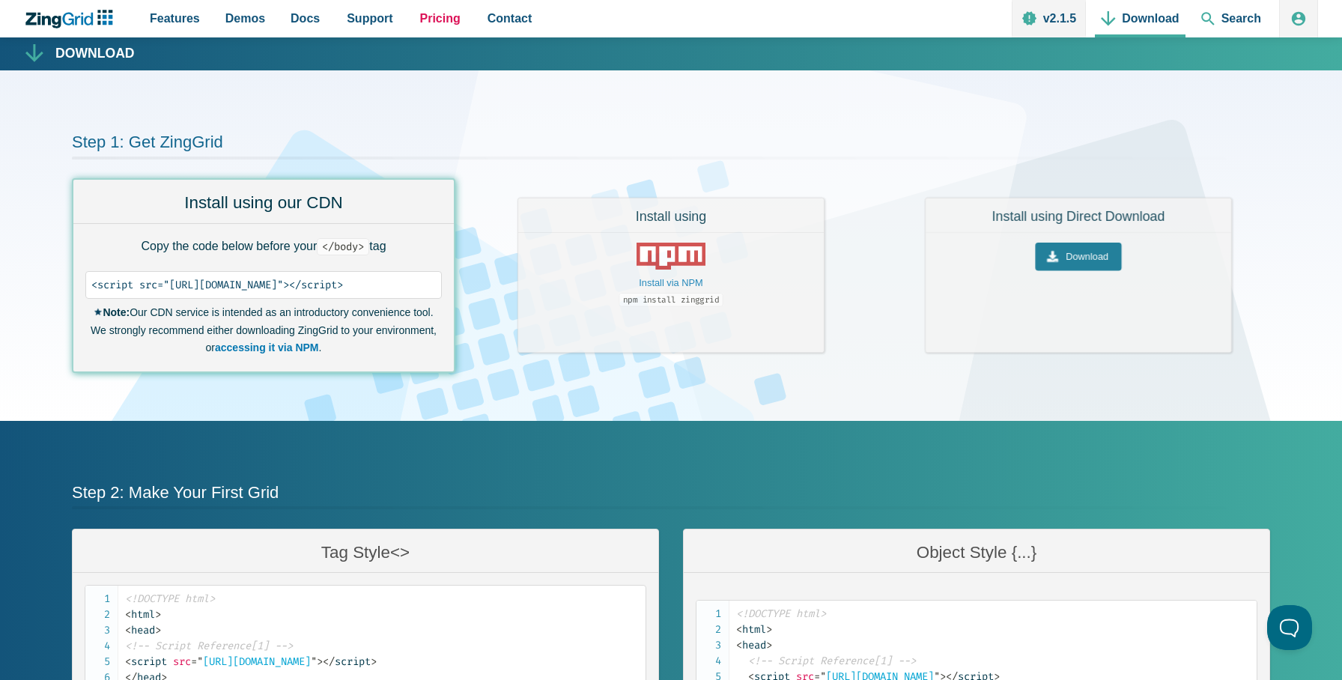
click at [420, 15] on span "Pricing" at bounding box center [440, 18] width 40 height 20
